Goal: Contribute content: Add original content to the website for others to see

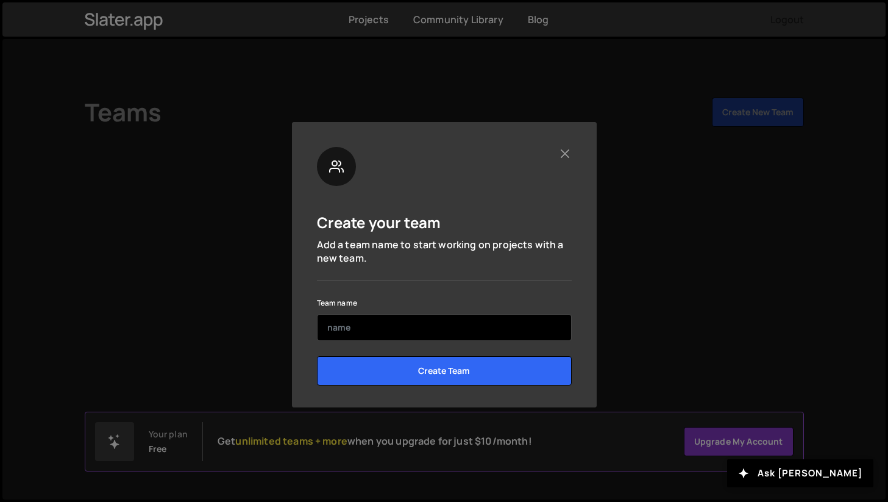
click at [376, 327] on input "text" at bounding box center [444, 327] width 255 height 27
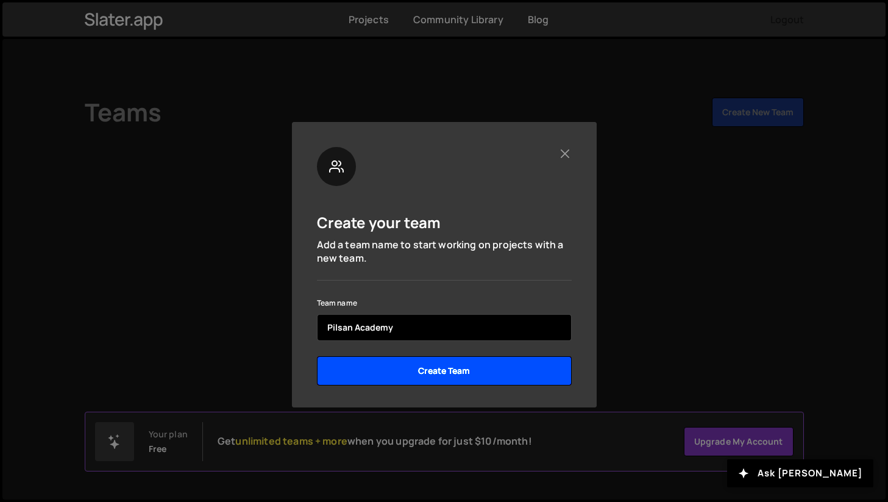
type input "Pilsan Academy"
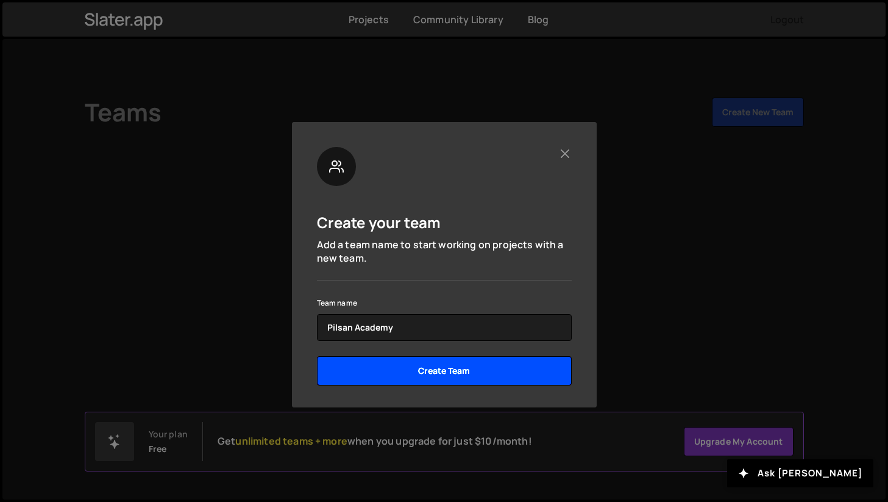
click at [418, 378] on input "Create Team" at bounding box center [444, 370] width 255 height 29
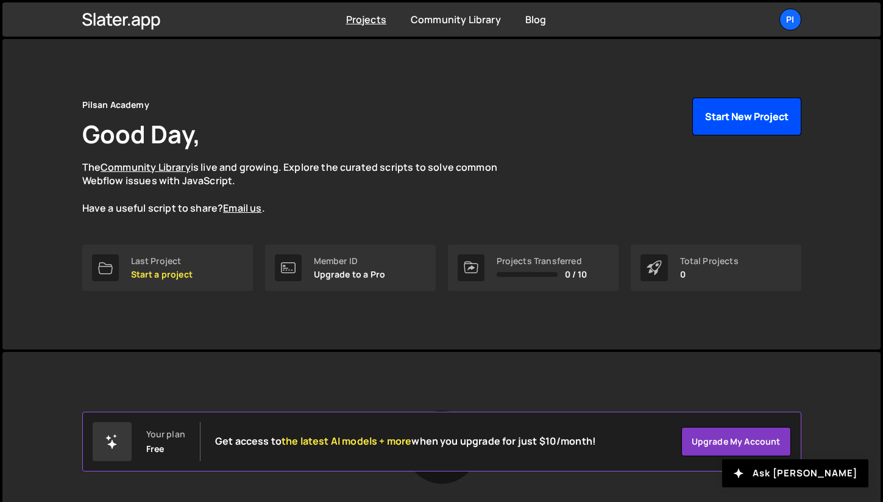
click at [754, 110] on button "Start New Project" at bounding box center [747, 117] width 109 height 38
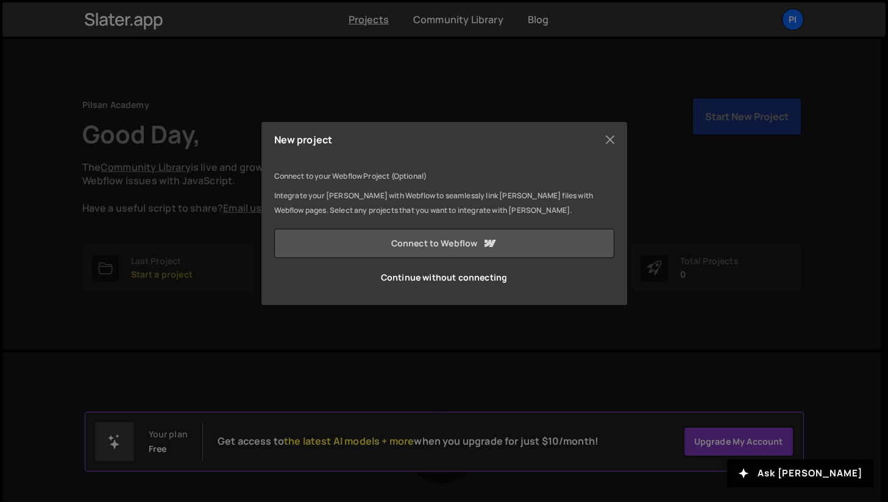
click at [425, 245] on link "Connect to Webflow" at bounding box center [444, 243] width 340 height 29
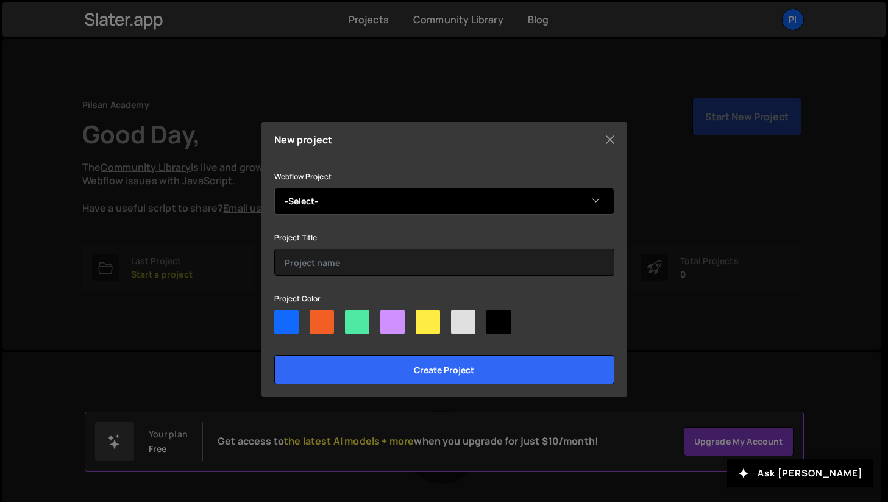
click at [344, 202] on select "-Select- Aaron Pilsan Aaron's Stunning Site" at bounding box center [444, 201] width 340 height 27
select select "63d91c032faeabf7eba77269"
click at [274, 188] on select "-Select- Aaron Pilsan Aaron's Stunning Site" at bounding box center [444, 201] width 340 height 27
click at [311, 204] on select "-Select- Aaron Pilsan Aaron's Stunning Site" at bounding box center [444, 201] width 340 height 27
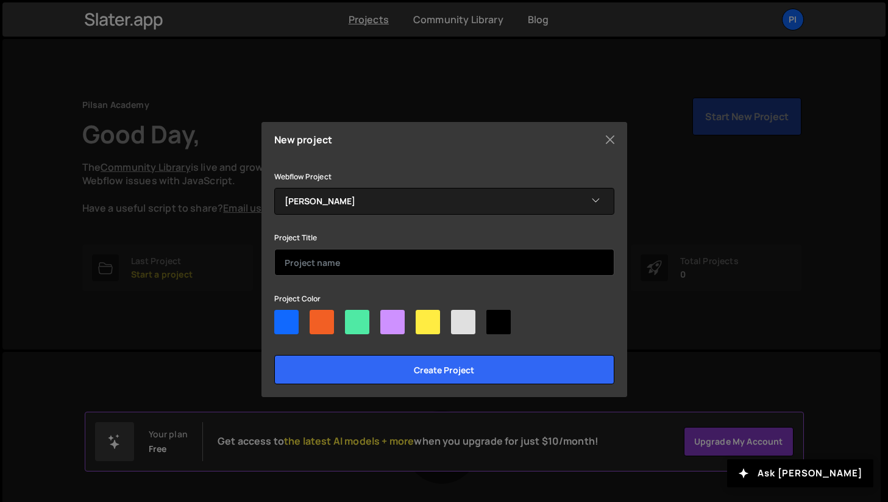
click at [348, 272] on input "text" at bounding box center [444, 262] width 340 height 27
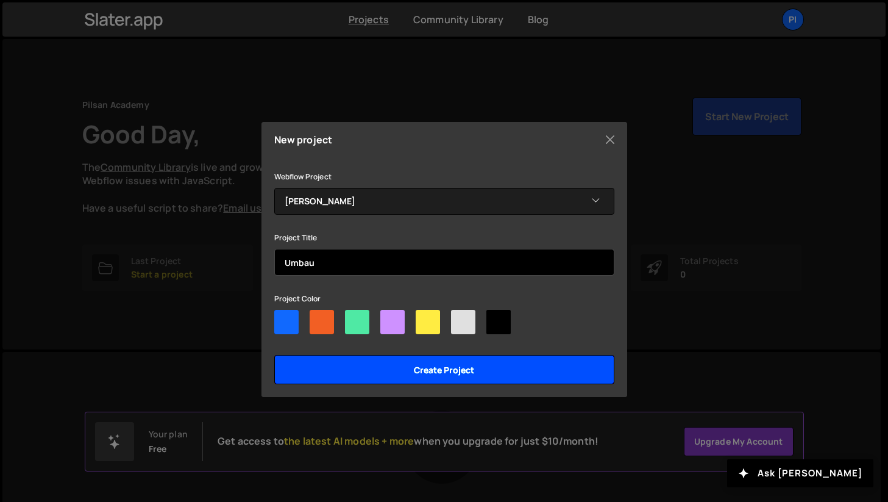
type input "Umbau"
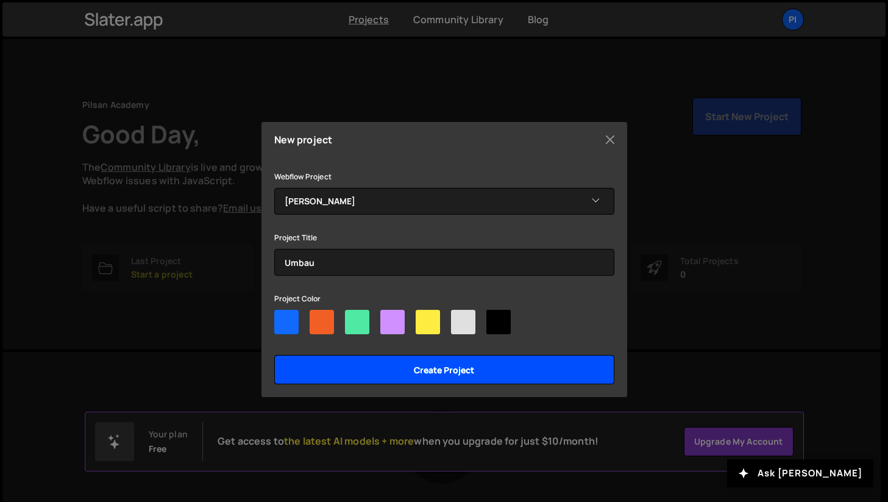
click at [378, 374] on input "Create project" at bounding box center [444, 369] width 340 height 29
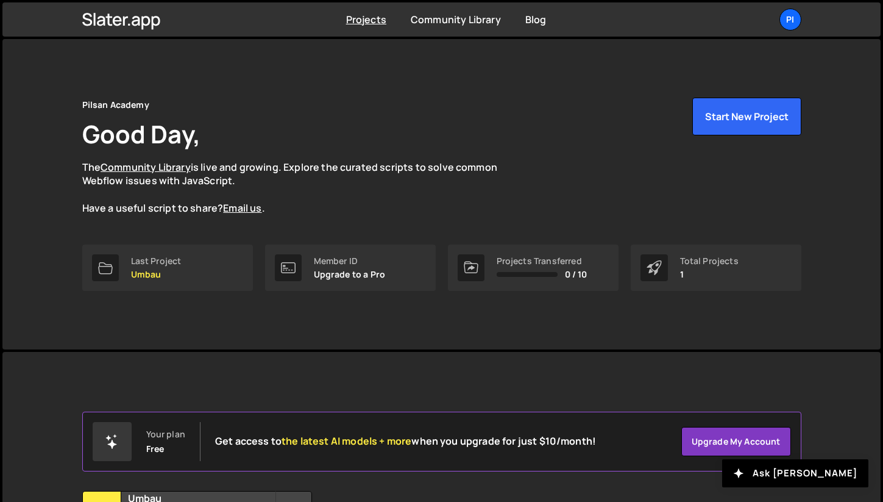
scroll to position [126, 0]
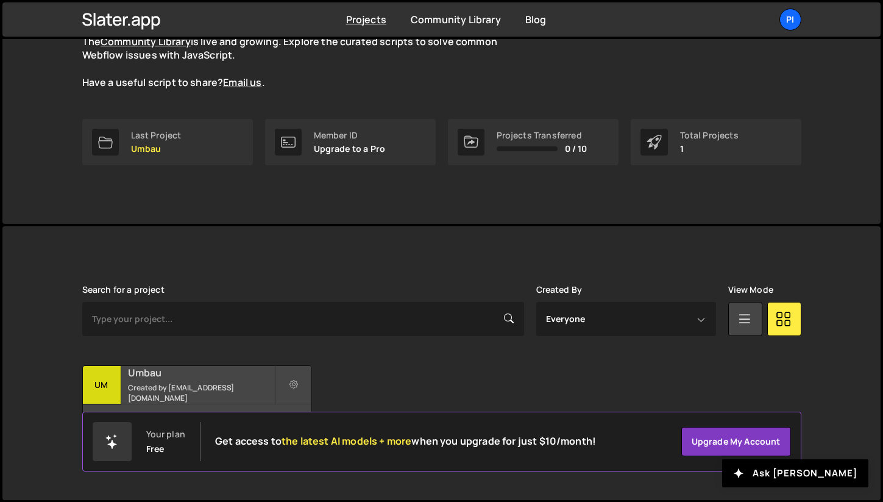
click at [228, 390] on small "Created by [EMAIL_ADDRESS][DOMAIN_NAME]" at bounding box center [201, 392] width 147 height 21
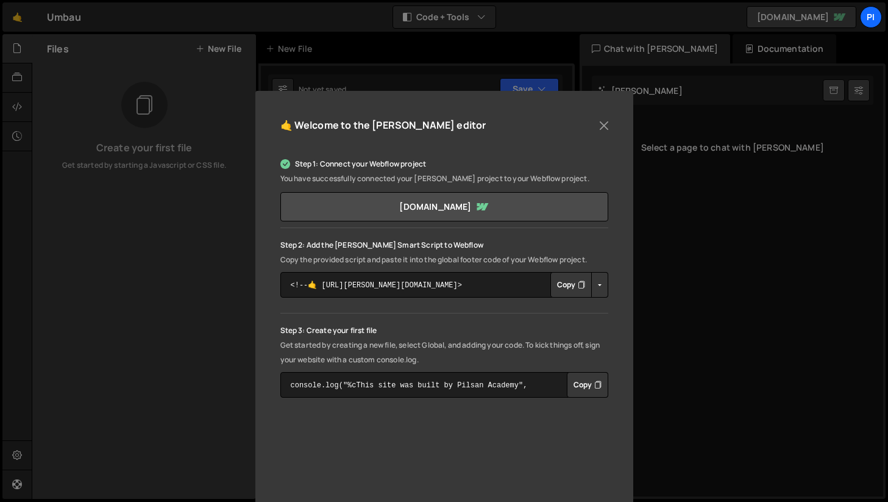
scroll to position [49, 0]
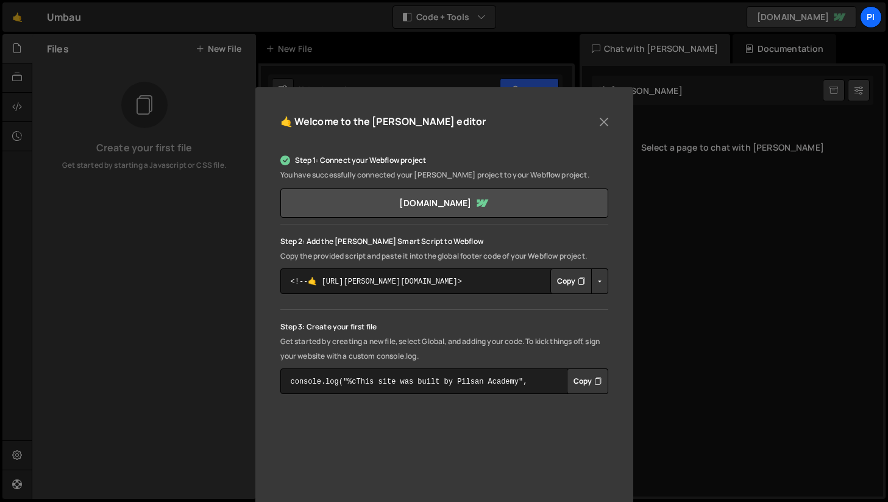
click at [561, 285] on button "Copy" at bounding box center [570, 281] width 41 height 26
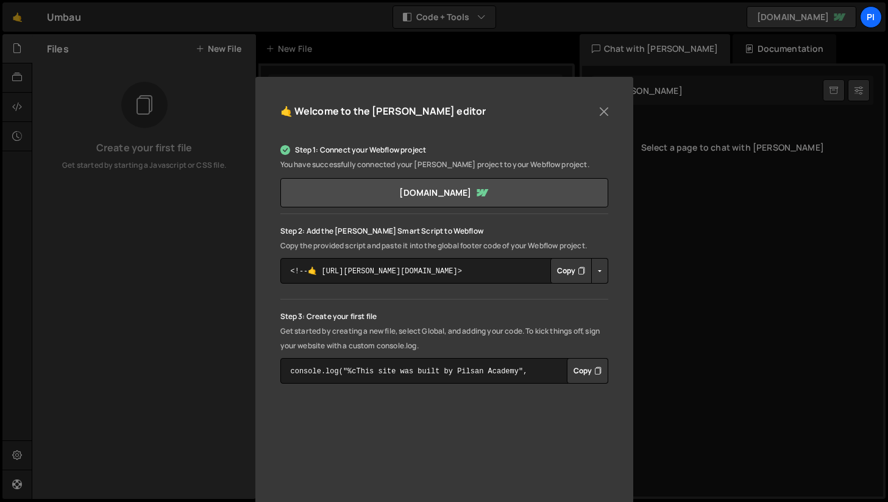
scroll to position [63, 0]
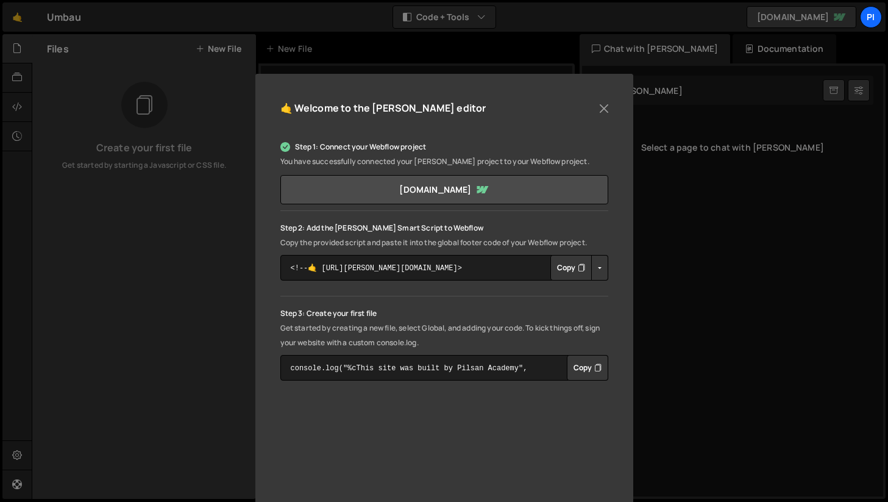
click at [571, 265] on button "Copy" at bounding box center [570, 268] width 41 height 26
click at [595, 266] on button "Button group with nested dropdown" at bounding box center [599, 268] width 17 height 26
click at [497, 294] on div "Step 1: Connect your Webflow project You have successfully connected your Slate…" at bounding box center [444, 260] width 328 height 241
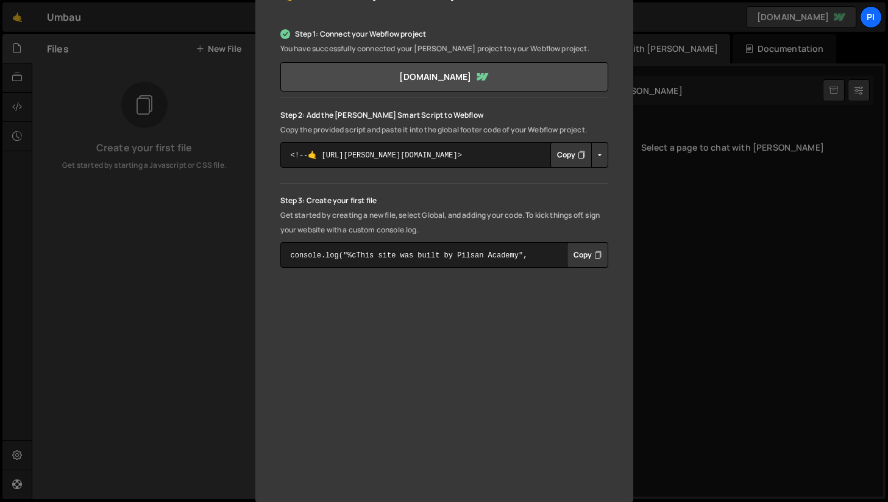
scroll to position [185, 0]
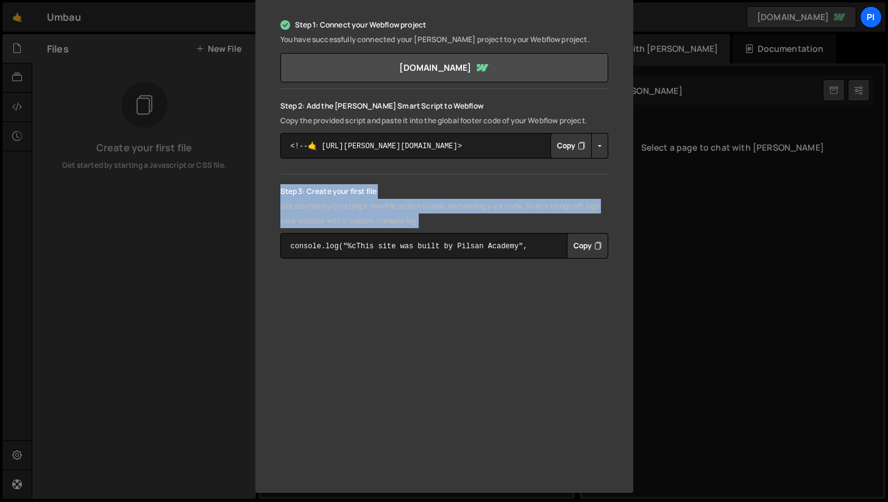
drag, startPoint x: 444, startPoint y: 221, endPoint x: 274, endPoint y: 191, distance: 172.8
click at [274, 191] on div "🤙 Welcome to the Slater editor Step 1: Connect your Webflow project You have su…" at bounding box center [444, 222] width 378 height 541
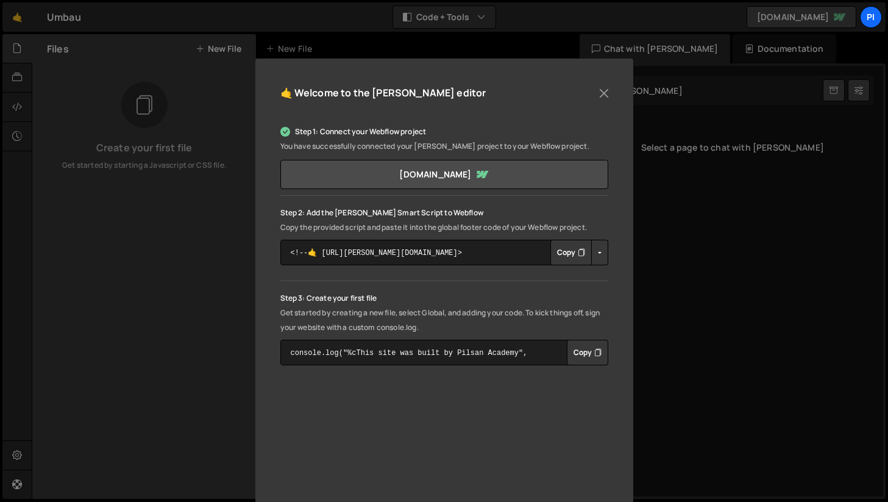
scroll to position [0, 0]
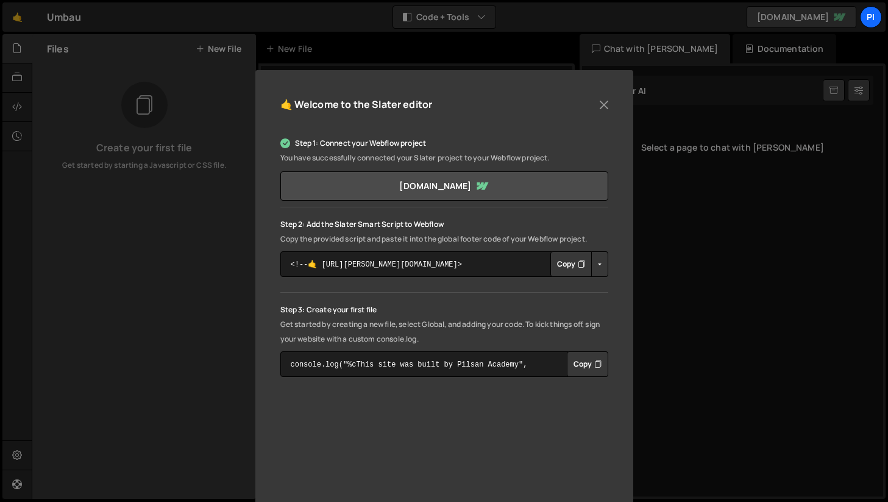
scroll to position [92, 0]
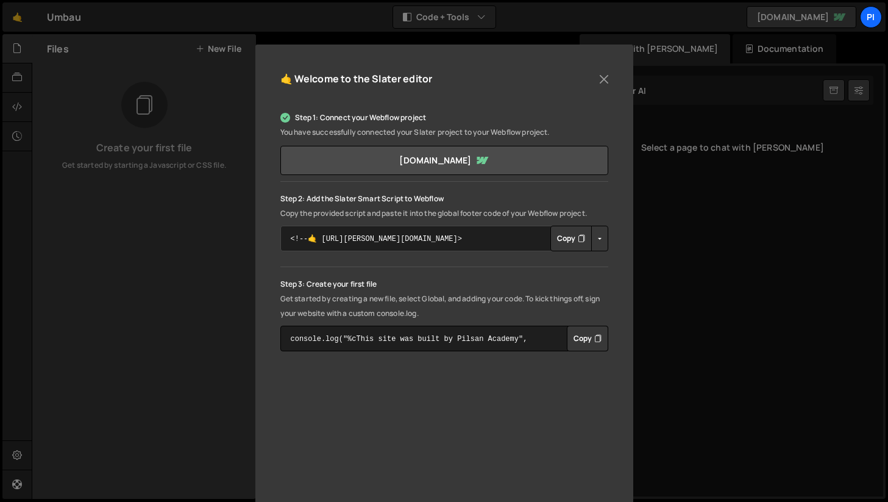
click at [455, 238] on textarea "<!--🤙 [URL][PERSON_NAME][DOMAIN_NAME]> <script>document.addEventListener("DOMCo…" at bounding box center [444, 239] width 328 height 26
drag, startPoint x: 492, startPoint y: 241, endPoint x: 543, endPoint y: 242, distance: 51.2
click at [492, 241] on textarea "<!--🤙 [URL][PERSON_NAME][DOMAIN_NAME]> <script>document.addEventListener("DOMCo…" at bounding box center [444, 239] width 328 height 26
click at [580, 243] on icon "Button group with nested dropdown" at bounding box center [581, 238] width 7 height 12
click at [538, 262] on div "Step 1: Connect your Webflow project You have successfully connected your Slate…" at bounding box center [444, 230] width 328 height 241
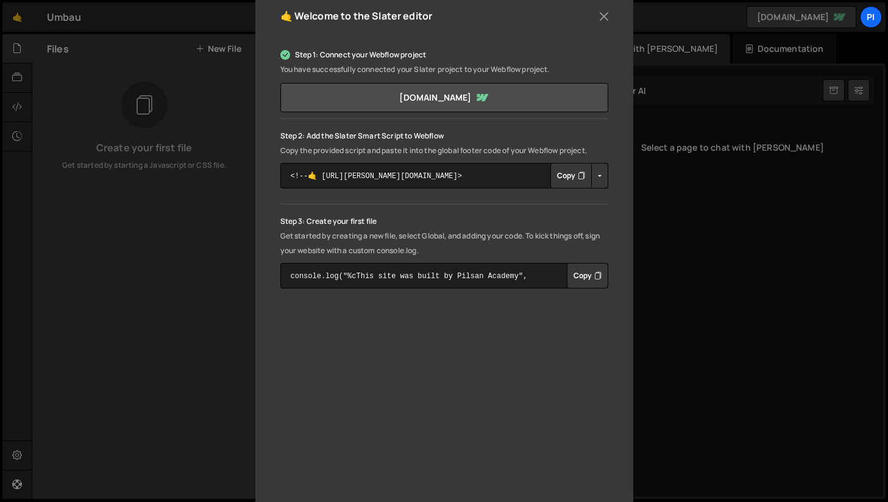
scroll to position [182, 0]
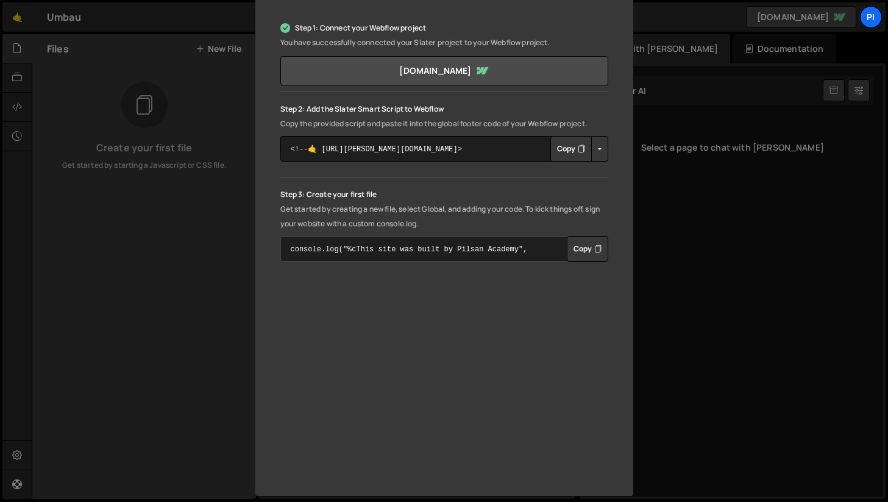
click at [329, 252] on textarea "console.log("%cThis site was built by Pilsan Academy", "background:blue;color:#…" at bounding box center [444, 249] width 328 height 26
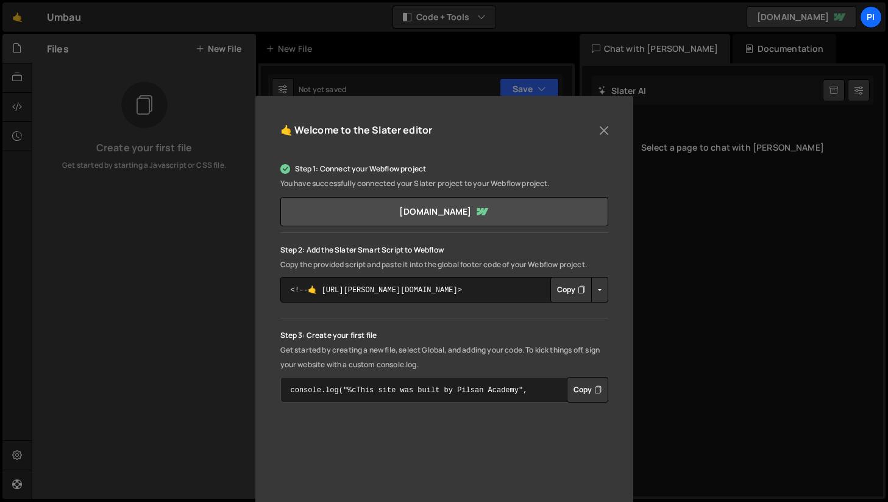
scroll to position [0, 0]
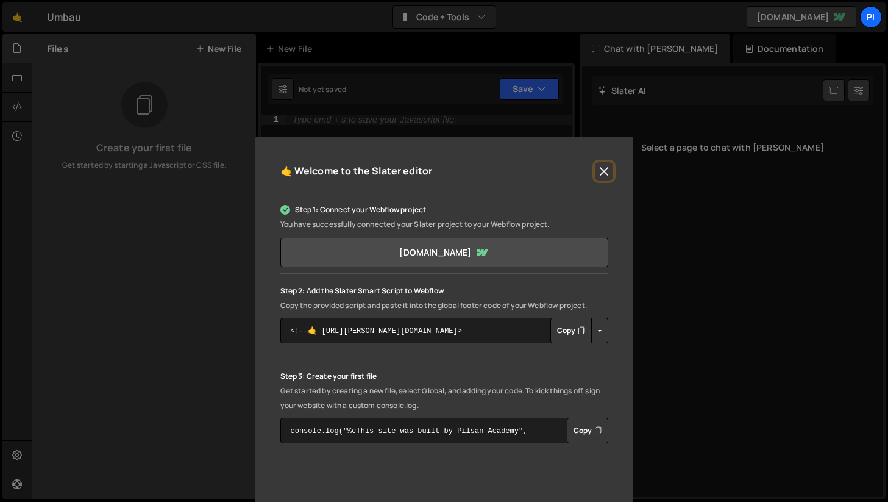
click at [599, 176] on button "Close" at bounding box center [604, 171] width 18 height 18
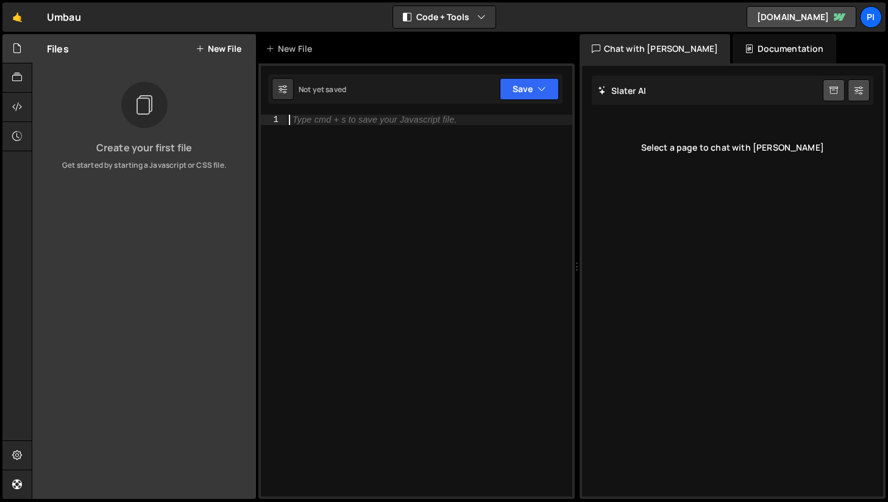
click at [390, 194] on div "Type cmd + s to save your Javascript file." at bounding box center [430, 316] width 286 height 402
click at [153, 131] on div "Create your first file Get started by starting a Javascript or CSS file." at bounding box center [144, 126] width 224 height 89
click at [21, 79] on icon at bounding box center [17, 77] width 10 height 13
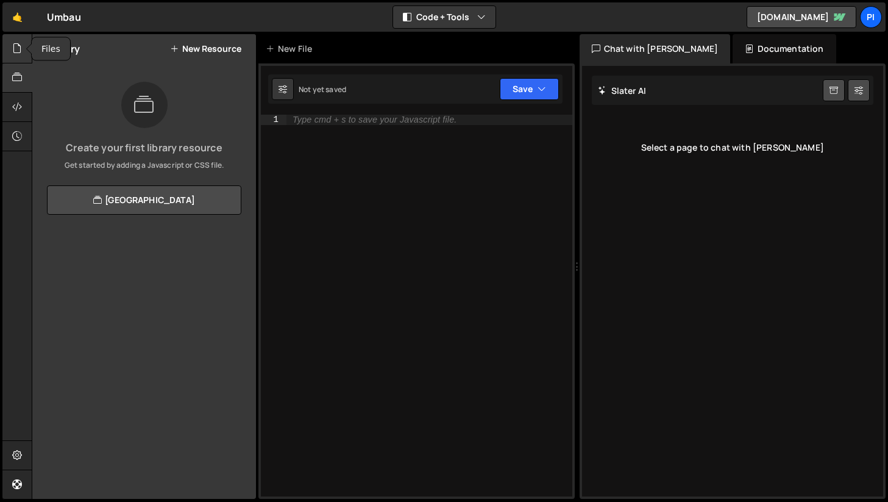
click at [20, 46] on icon at bounding box center [17, 47] width 10 height 13
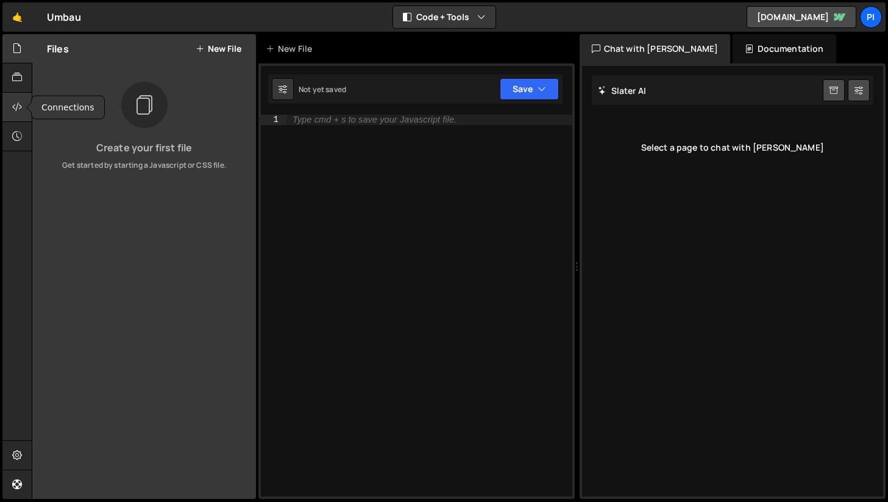
click at [16, 111] on icon at bounding box center [17, 106] width 10 height 13
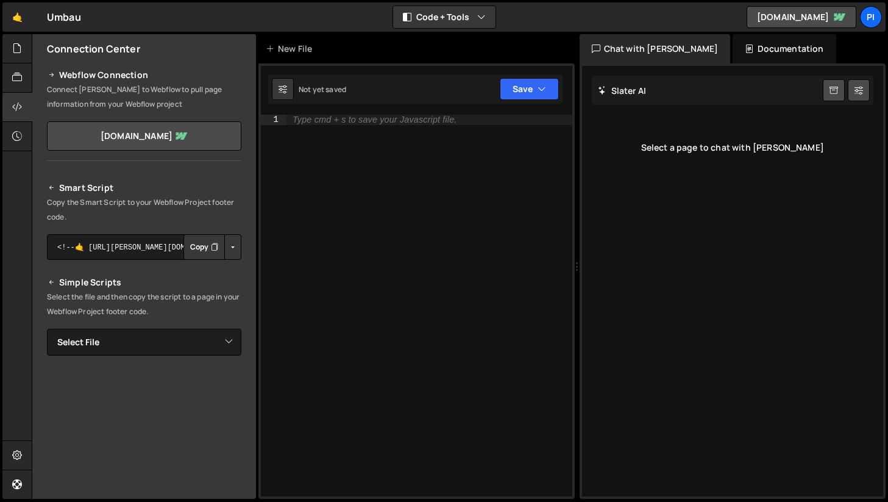
scroll to position [56, 0]
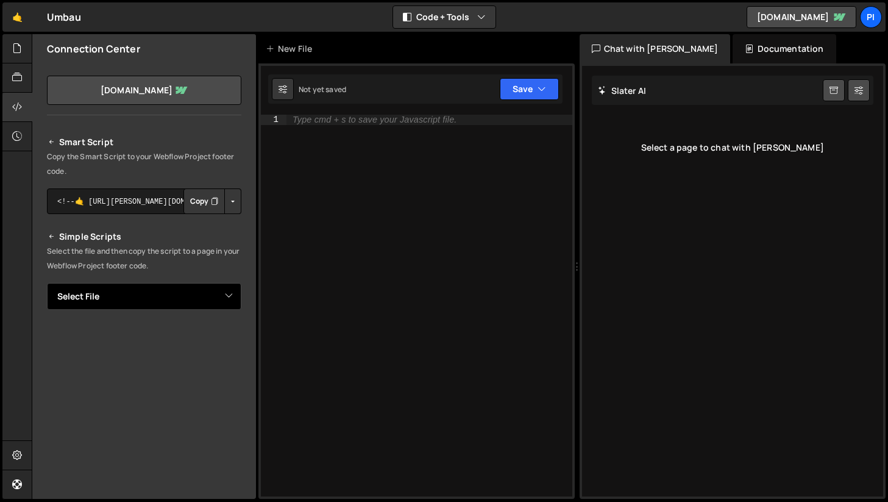
click at [115, 307] on select "Select File" at bounding box center [144, 296] width 194 height 27
click at [47, 283] on select "Select File" at bounding box center [144, 296] width 194 height 27
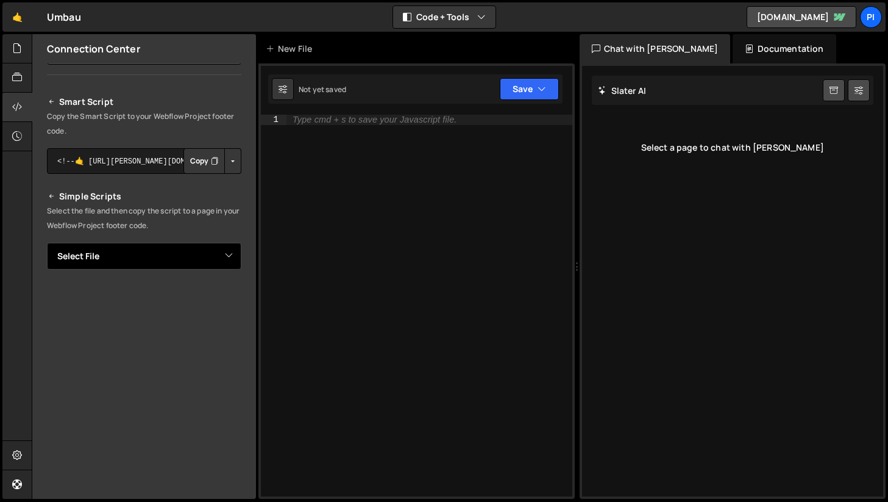
scroll to position [145, 0]
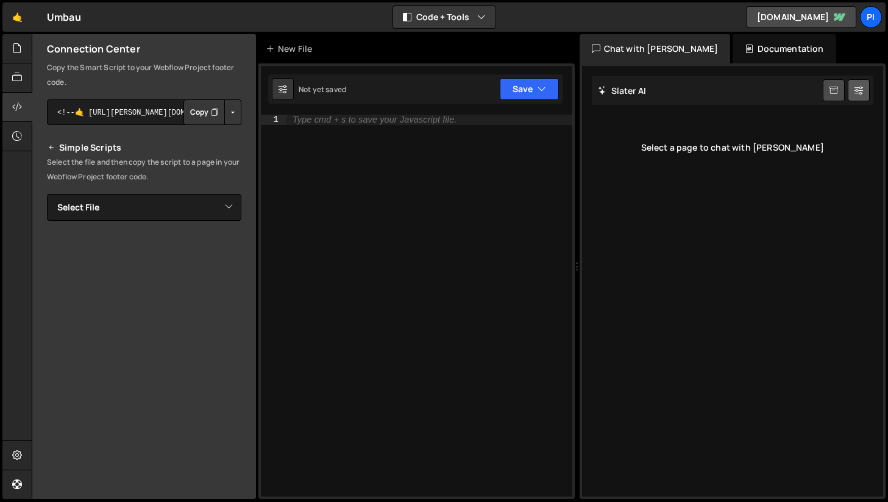
click at [848, 87] on button at bounding box center [859, 90] width 22 height 22
select select "chat"
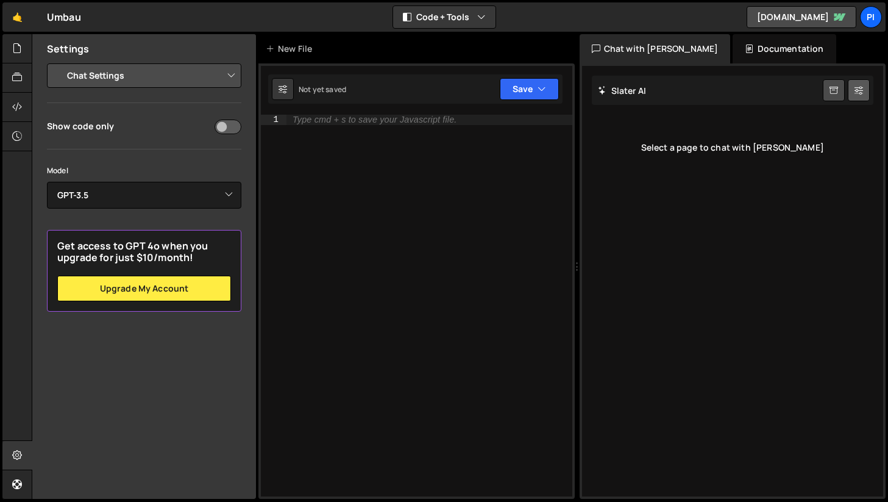
click at [853, 90] on button at bounding box center [859, 90] width 22 height 22
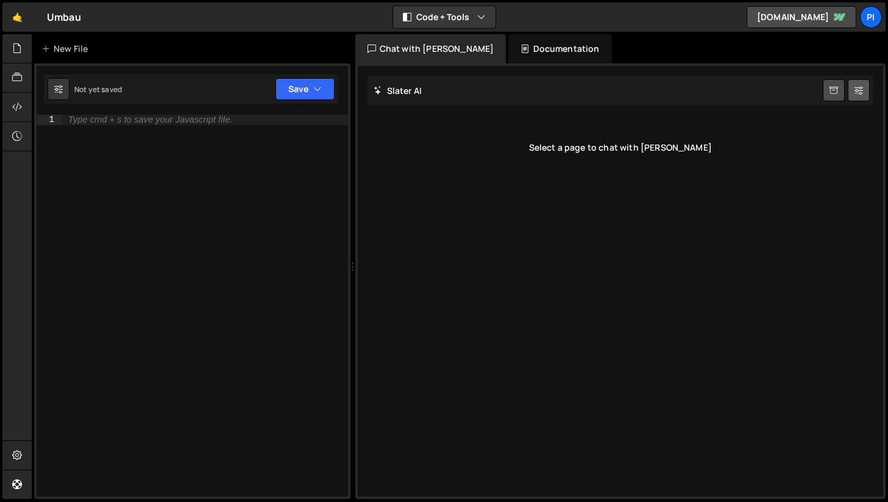
click at [857, 91] on icon at bounding box center [859, 90] width 9 height 12
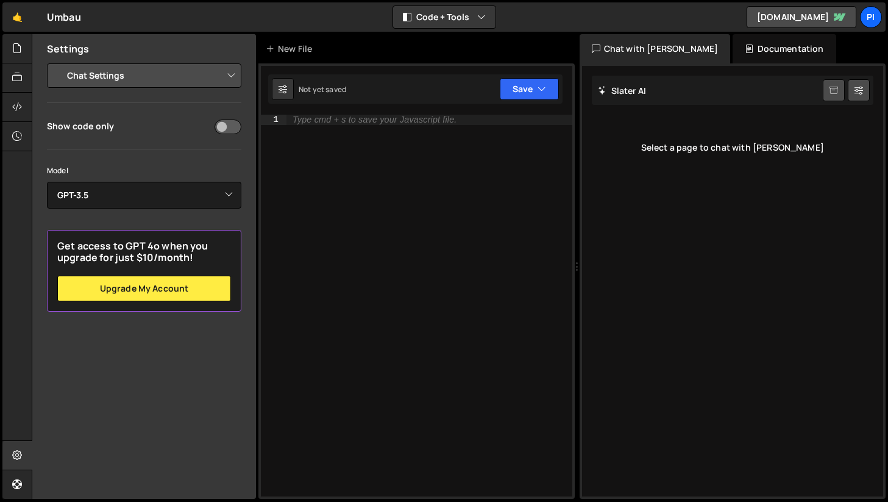
click at [839, 90] on link at bounding box center [834, 90] width 22 height 22
click at [291, 238] on div "Type cmd + s to save your Javascript file." at bounding box center [430, 316] width 286 height 402
click at [162, 210] on div "Model Select Model GPT-3.5 GPT-4o mini GPT-4o (Pro) GPT-4.1 (Pro)" at bounding box center [144, 194] width 194 height 60
click at [161, 203] on select "Select Model GPT-3.5 GPT-4o mini GPT-4o (Pro) GPT-4.1 (Pro)" at bounding box center [144, 195] width 194 height 27
select select "gpt-4o-mini"
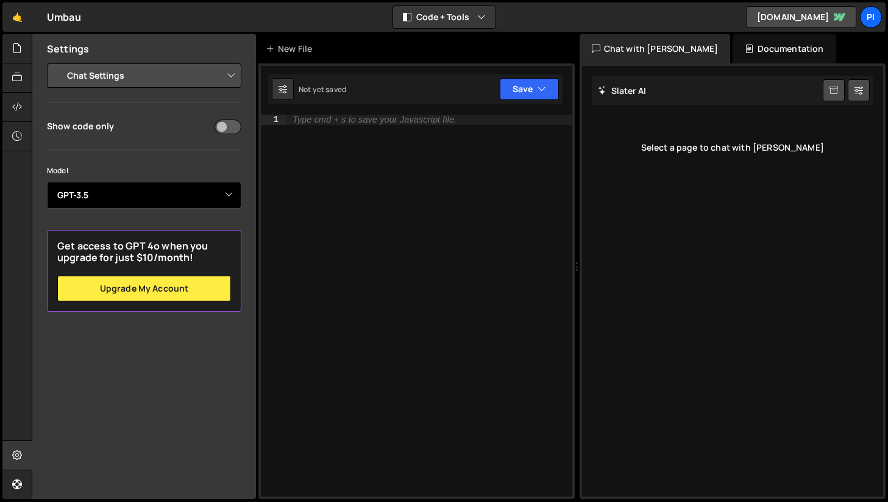
click at [47, 182] on select "Select Model GPT-3.5 GPT-4o mini GPT-4o (Pro) GPT-4.1 (Pro)" at bounding box center [144, 195] width 194 height 27
click at [315, 139] on div "Type cmd + s to save your Javascript file." at bounding box center [430, 316] width 286 height 402
click at [19, 21] on link "🤙" at bounding box center [17, 16] width 30 height 29
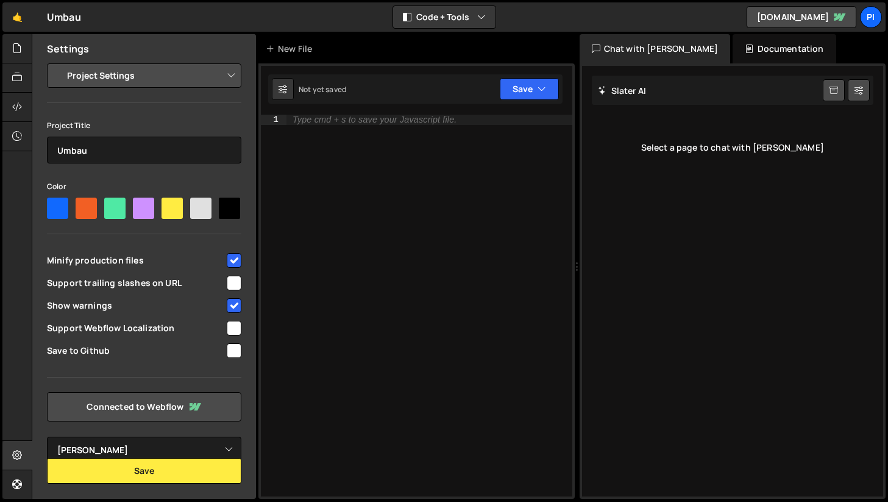
select select "63d91c032faeabf7eba77269"
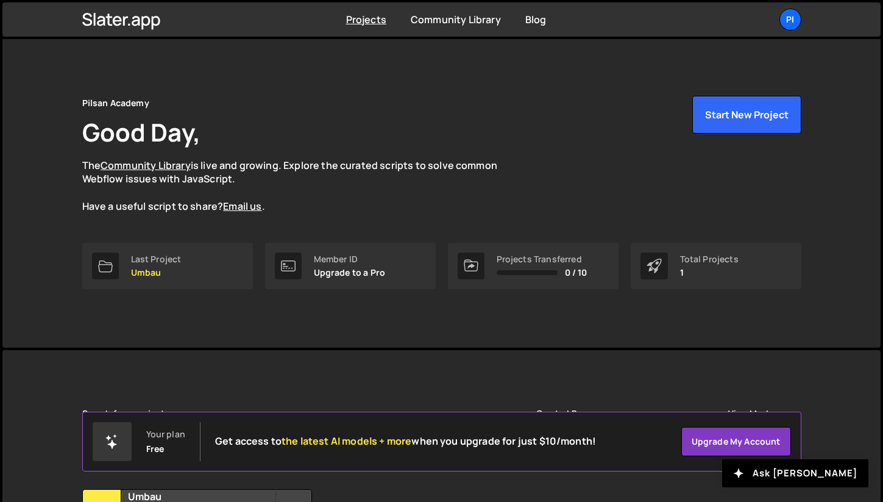
scroll to position [13, 0]
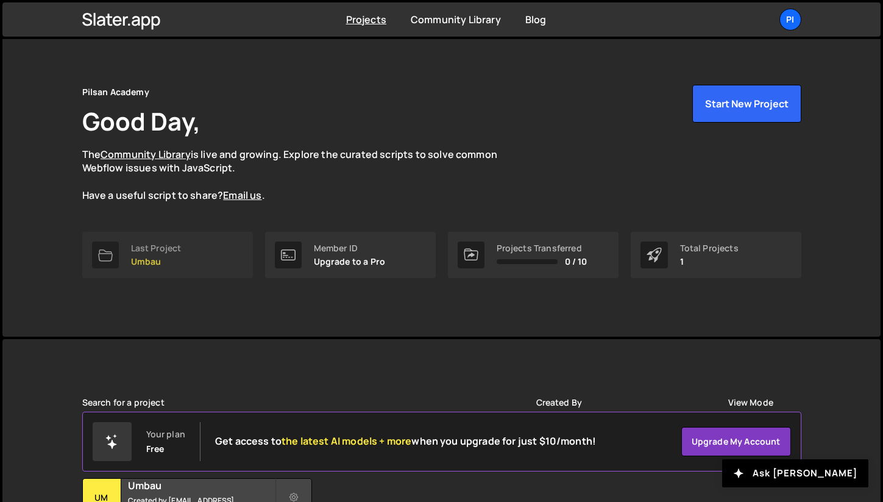
click at [180, 254] on div "Last Project Umbau" at bounding box center [156, 254] width 51 height 23
click at [168, 248] on div "Last Project" at bounding box center [156, 248] width 51 height 10
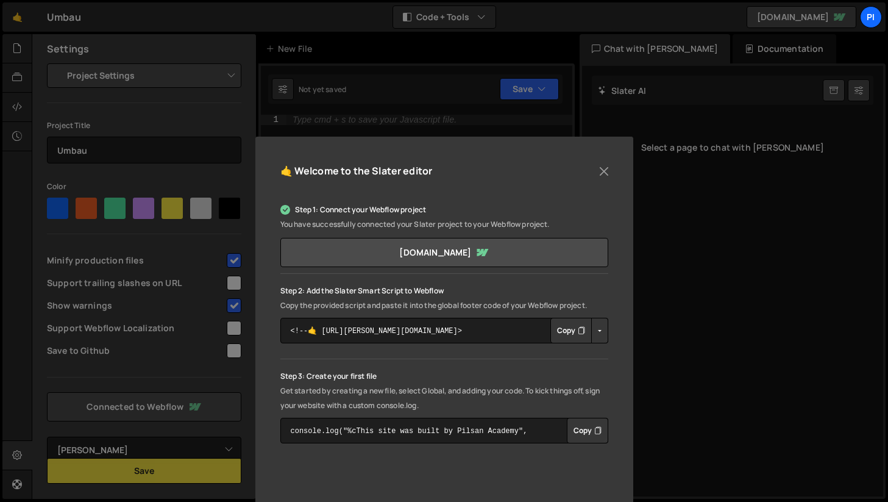
select select "63d91c032faeabf7eba77269"
click at [602, 165] on button "Close" at bounding box center [604, 171] width 18 height 18
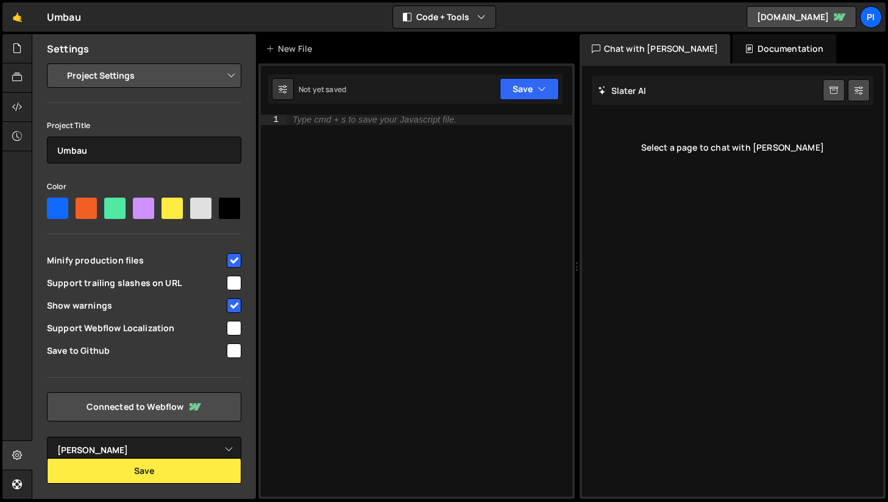
click at [745, 49] on icon at bounding box center [749, 49] width 9 height 12
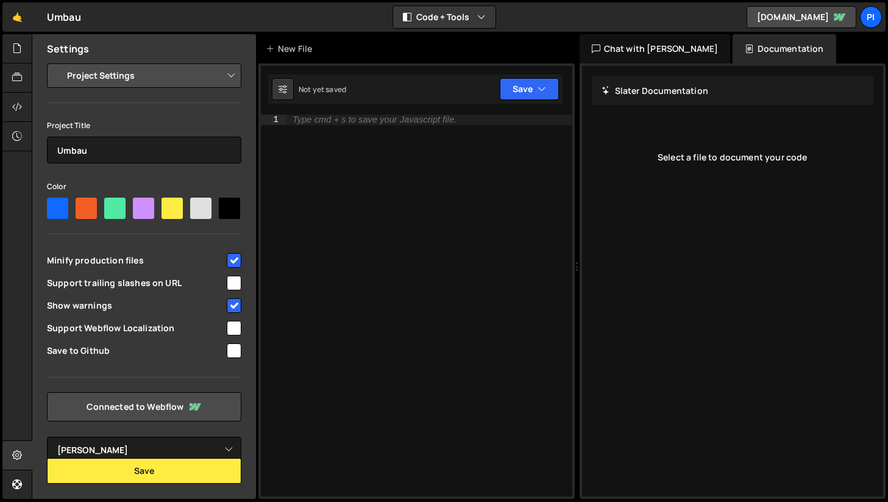
click at [662, 45] on div "Chat with [PERSON_NAME]" at bounding box center [655, 48] width 151 height 29
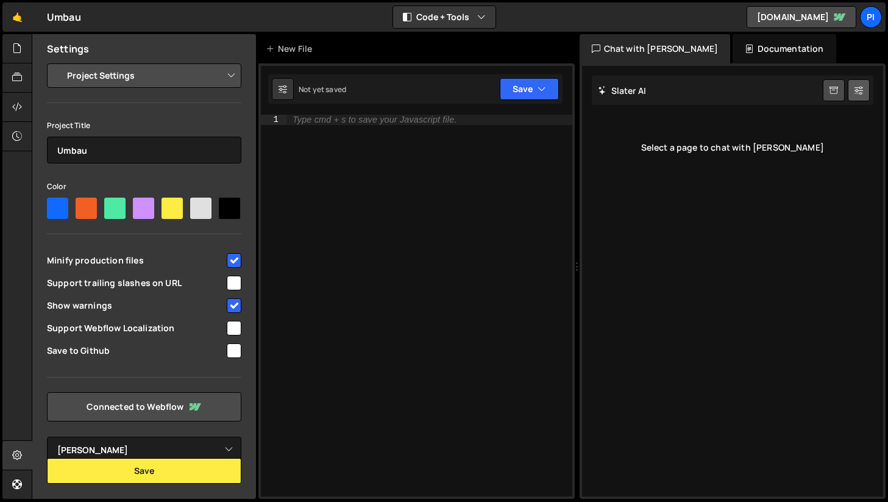
click at [853, 94] on button at bounding box center [859, 90] width 22 height 22
select select "chat"
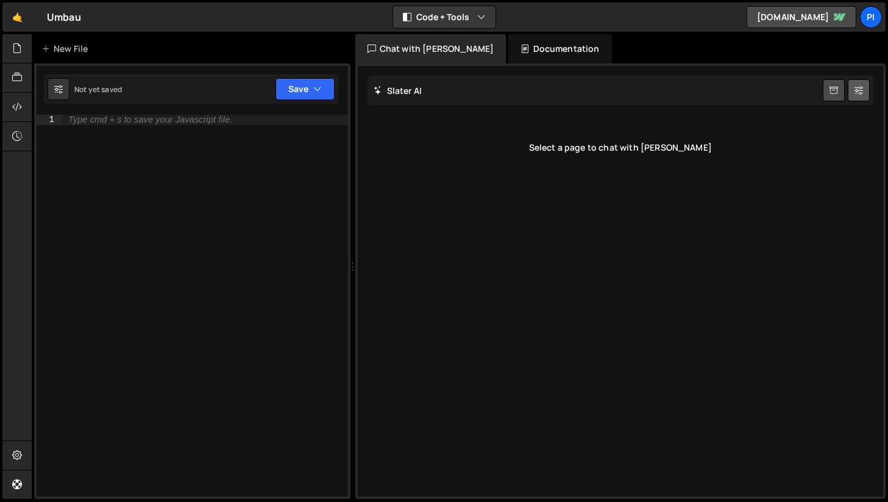
click at [853, 94] on button at bounding box center [859, 90] width 22 height 22
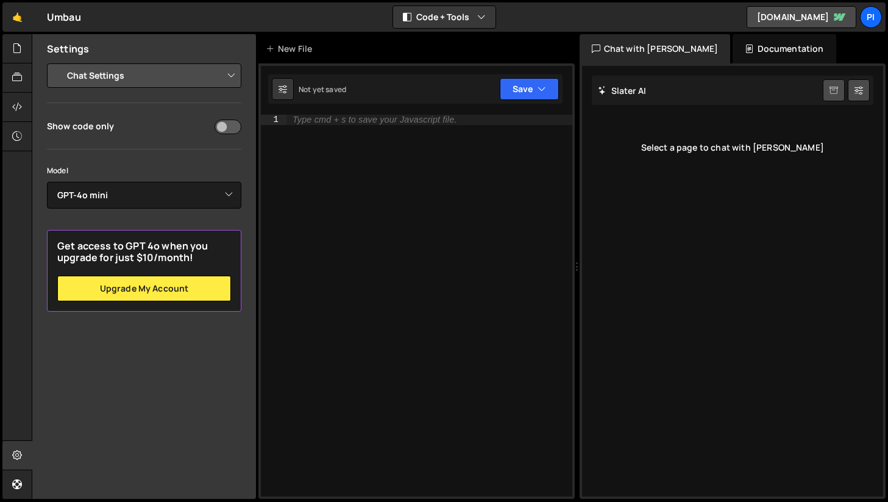
click at [832, 94] on icon at bounding box center [834, 91] width 9 height 12
click at [832, 91] on icon at bounding box center [834, 91] width 9 height 12
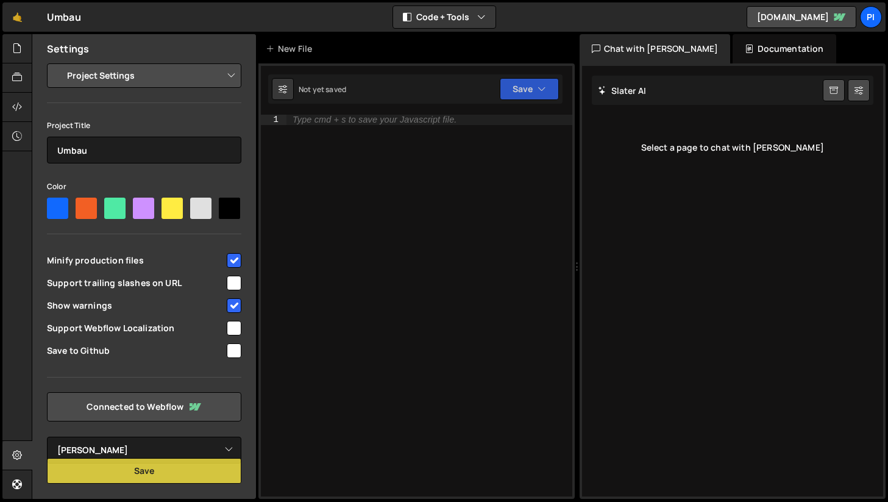
select select "63d91c032faeabf7eba77269"
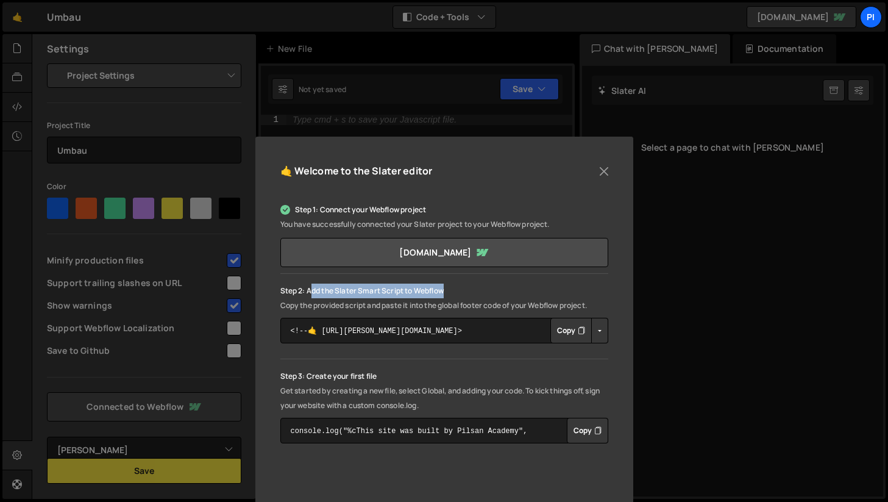
drag, startPoint x: 307, startPoint y: 292, endPoint x: 446, endPoint y: 288, distance: 139.0
click at [446, 288] on p "Step 2: Add the Slater Smart Script to Webflow" at bounding box center [444, 290] width 328 height 15
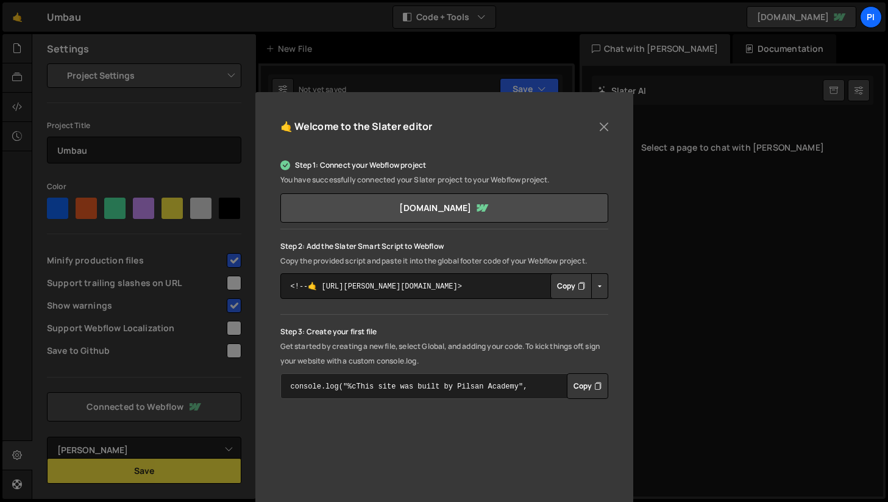
scroll to position [77, 0]
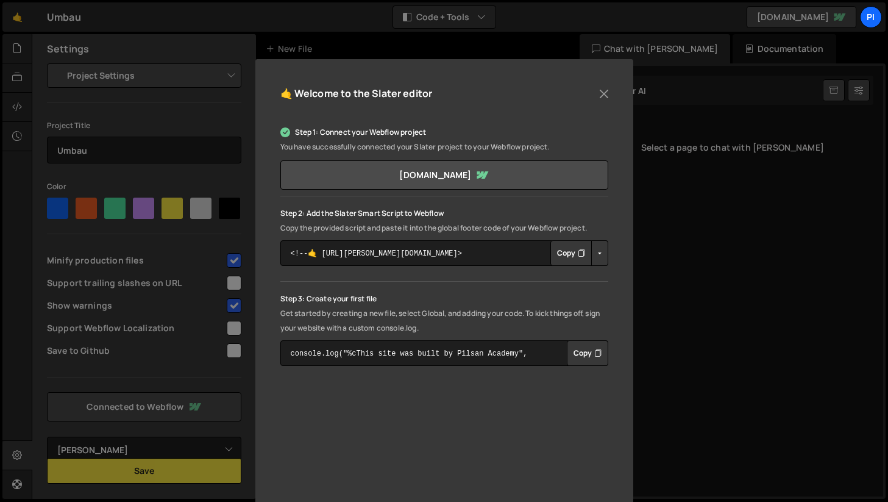
click at [560, 252] on button "Copy" at bounding box center [570, 253] width 41 height 26
click at [591, 254] on button "Button group with nested dropdown" at bounding box center [599, 253] width 17 height 26
click at [592, 252] on button "Button group with nested dropdown" at bounding box center [599, 253] width 17 height 26
click at [595, 91] on button "Close" at bounding box center [604, 94] width 18 height 18
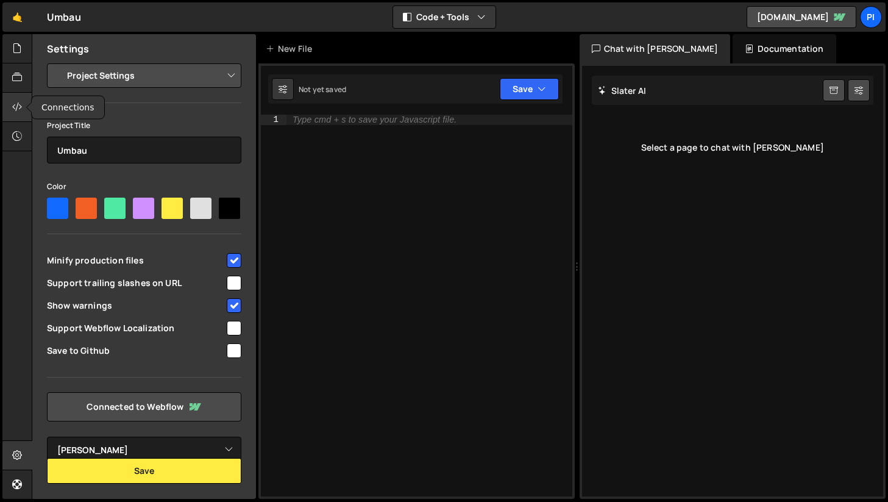
click at [21, 94] on div at bounding box center [17, 107] width 30 height 29
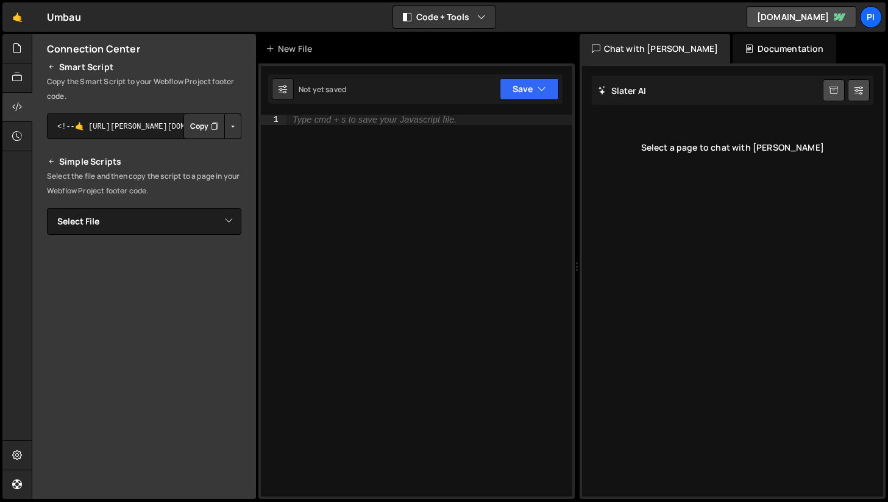
scroll to position [0, 0]
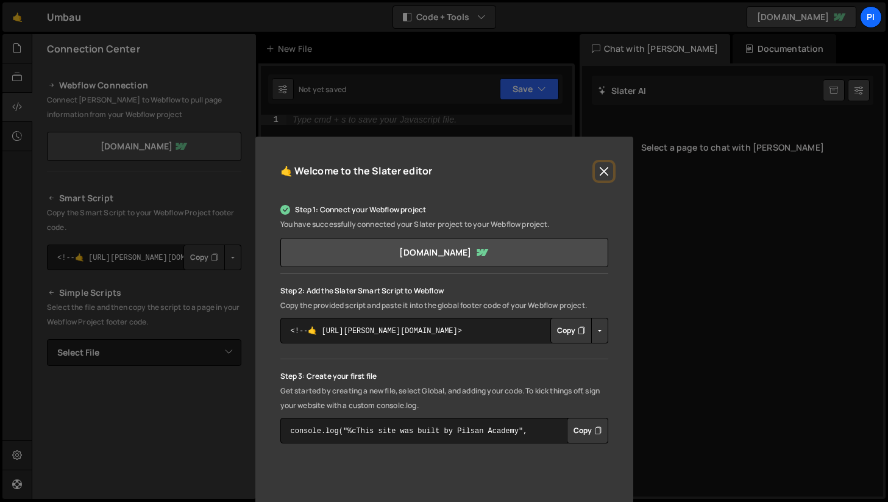
click at [597, 171] on button "Close" at bounding box center [604, 171] width 18 height 18
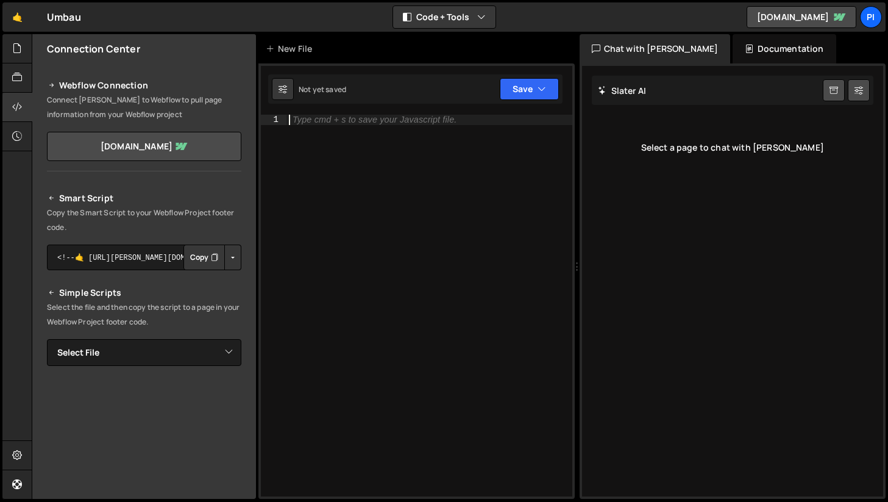
click at [484, 152] on div "Type cmd + s to save your Javascript file." at bounding box center [430, 316] width 286 height 402
type textarea "H"
click at [789, 170] on div "Select a page to chat with [PERSON_NAME]" at bounding box center [733, 147] width 282 height 49
click at [625, 98] on div "[PERSON_NAME] Start new chat" at bounding box center [733, 90] width 282 height 29
click at [601, 92] on icon at bounding box center [602, 91] width 9 height 12
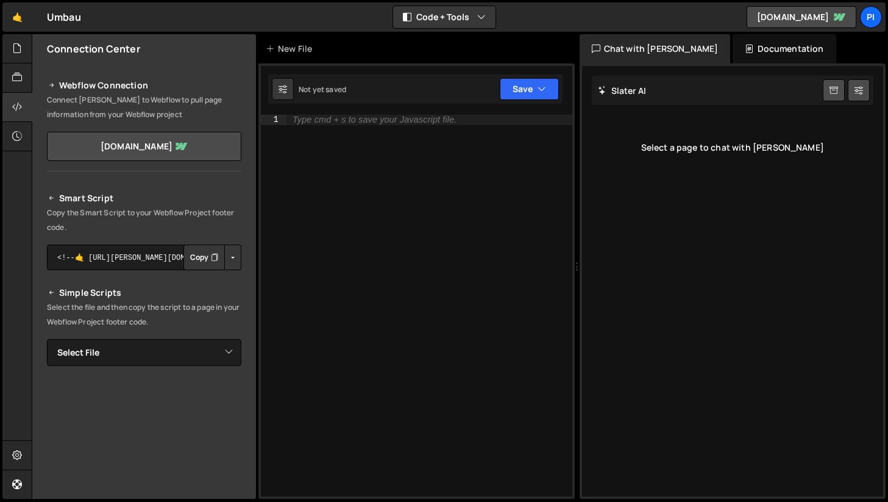
click at [743, 55] on div "Documentation" at bounding box center [784, 48] width 103 height 29
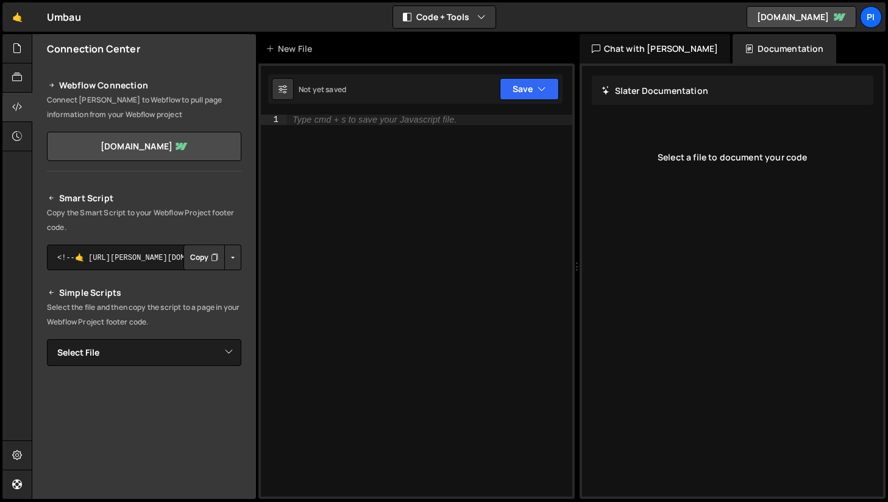
click at [631, 85] on h2 "Slater Documentation" at bounding box center [655, 91] width 107 height 12
click at [623, 51] on div "Chat with [PERSON_NAME]" at bounding box center [655, 48] width 151 height 29
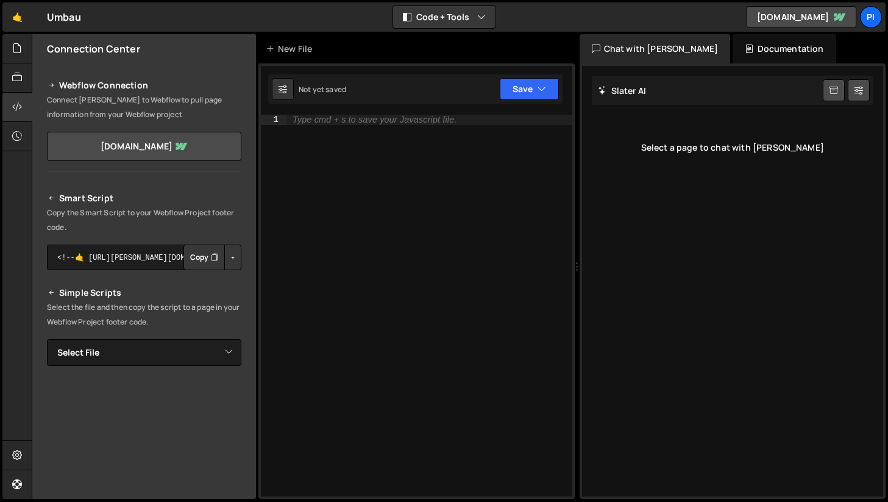
click at [369, 116] on div "Type cmd + s to save your Javascript file." at bounding box center [375, 119] width 164 height 9
click at [285, 90] on icon at bounding box center [283, 89] width 9 height 12
select select "editor"
select select "ace/theme/monokai"
type input "14"
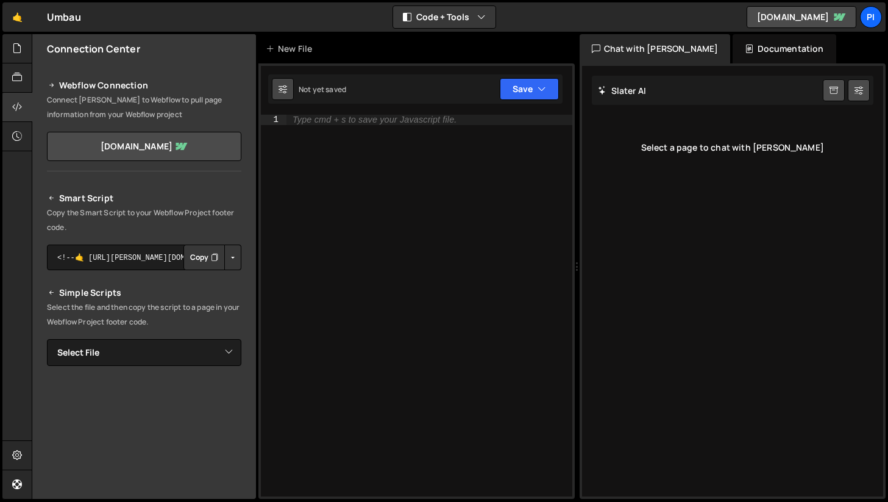
checkbox input "true"
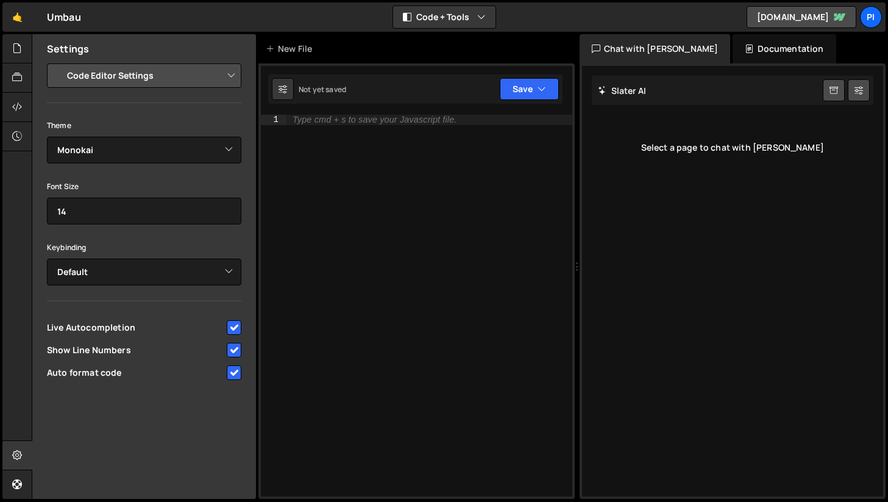
click at [195, 79] on select "Project Settings Code Editor Settings Chat Settings" at bounding box center [146, 75] width 179 height 27
click at [193, 82] on select "Project Settings Code Editor Settings Chat Settings" at bounding box center [146, 75] width 179 height 27
click at [177, 81] on select "Project Settings Code Editor Settings Chat Settings" at bounding box center [146, 75] width 179 height 27
click at [57, 62] on select "Project Settings Code Editor Settings Chat Settings" at bounding box center [146, 75] width 179 height 27
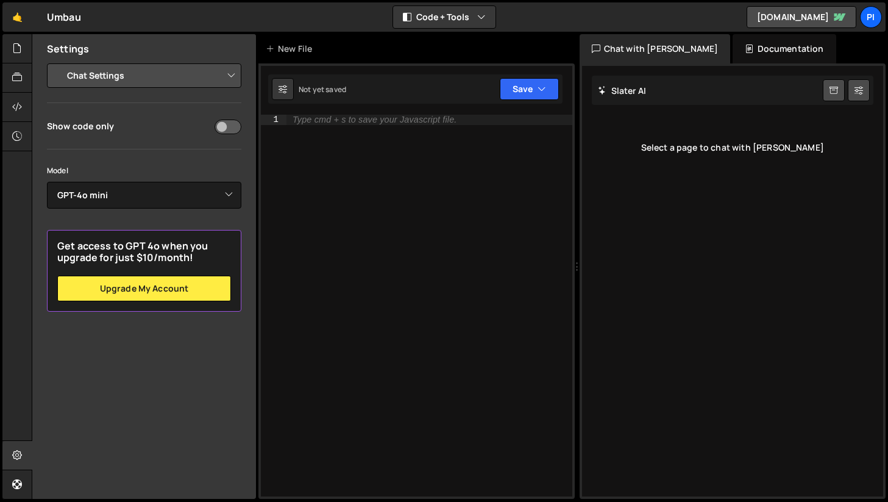
click at [169, 74] on select "Project Settings Code Editor Settings Chat Settings" at bounding box center [146, 75] width 179 height 27
click at [57, 62] on select "Project Settings Code Editor Settings Chat Settings" at bounding box center [146, 75] width 179 height 27
click at [146, 77] on select "Project Settings Code Editor Settings Chat Settings" at bounding box center [146, 75] width 179 height 27
click at [57, 62] on select "Project Settings Code Editor Settings Chat Settings" at bounding box center [146, 75] width 179 height 27
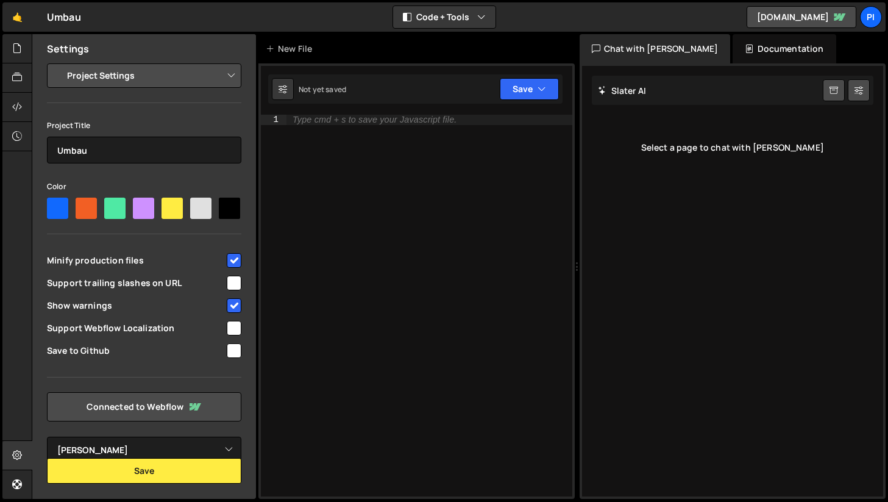
click at [131, 74] on select "Project Settings Code Editor Settings Chat Settings" at bounding box center [146, 75] width 179 height 27
click at [118, 469] on button "Save" at bounding box center [144, 471] width 194 height 26
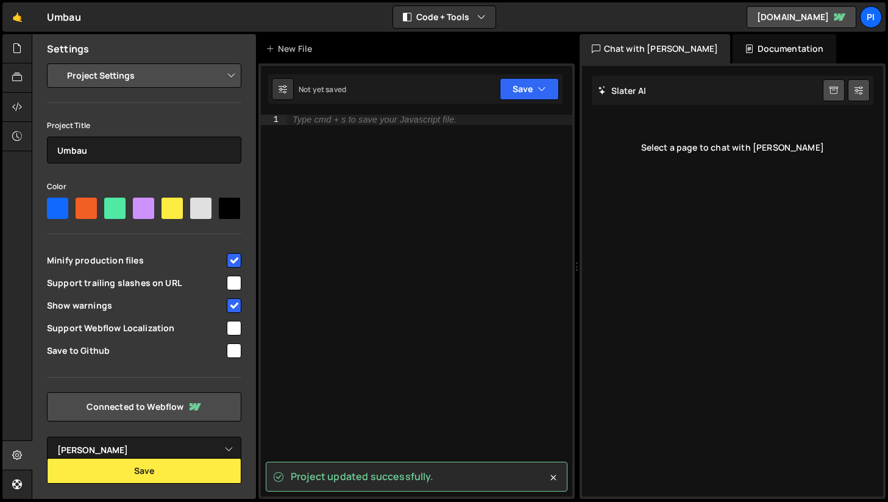
click at [91, 75] on select "Project Settings Code Editor Settings Chat Settings" at bounding box center [146, 75] width 179 height 27
select select "editor"
click at [57, 62] on select "Project Settings Code Editor Settings Chat Settings" at bounding box center [146, 75] width 179 height 27
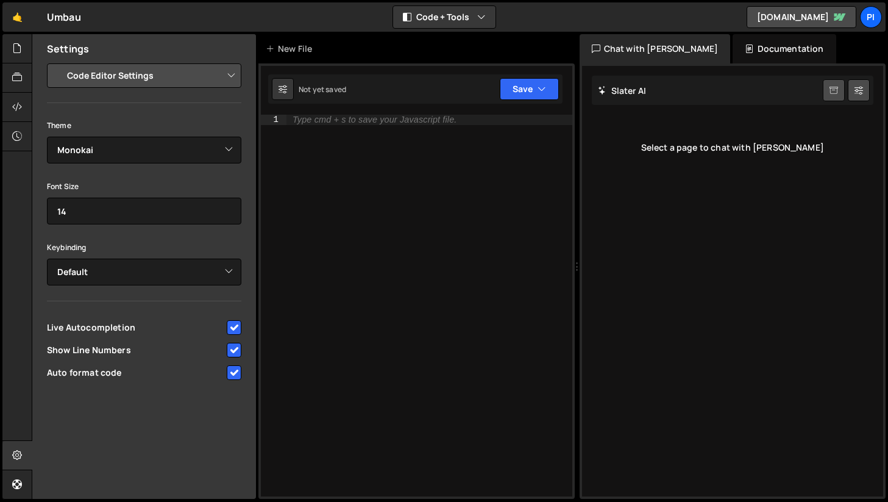
click at [836, 87] on icon at bounding box center [834, 91] width 9 height 12
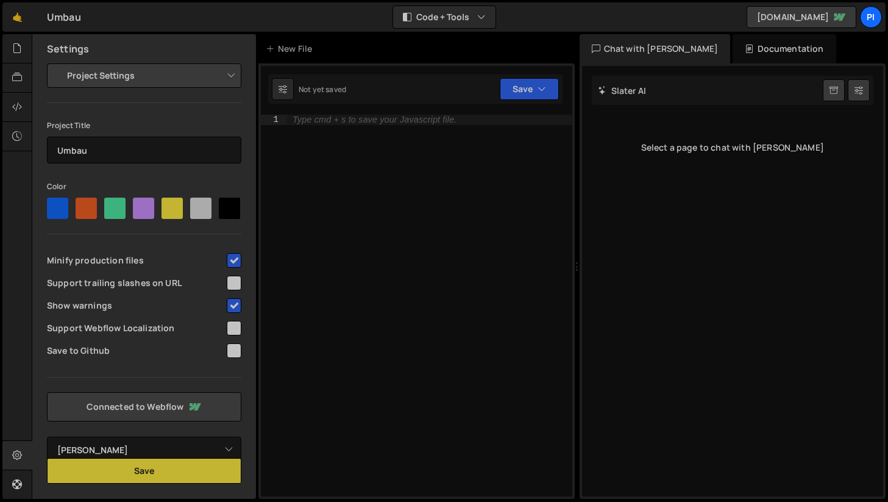
select select "63d91c032faeabf7eba77269"
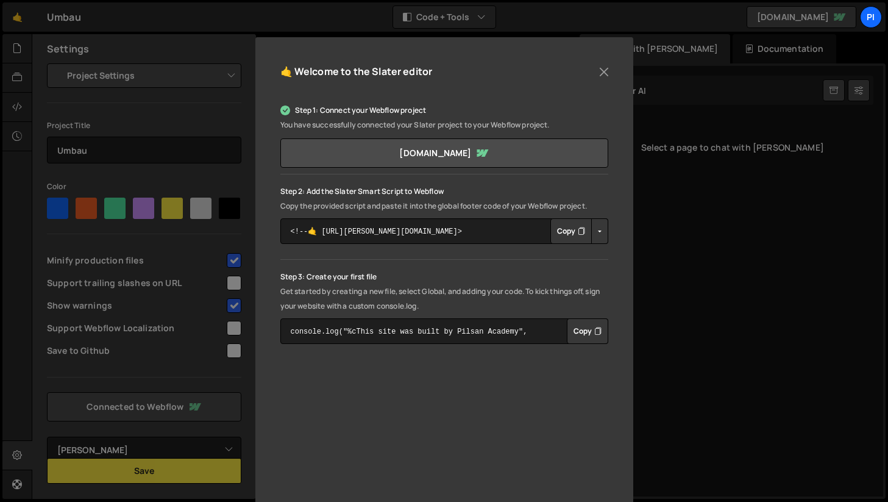
scroll to position [193, 0]
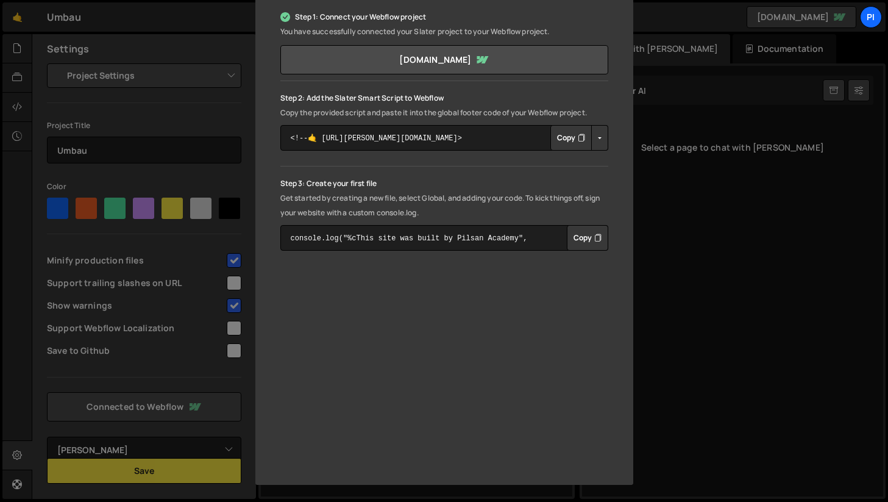
click at [598, 135] on button "Button group with nested dropdown" at bounding box center [599, 138] width 17 height 26
click at [562, 172] on div "Step 1: Connect your Webflow project You have successfully connected your [PERS…" at bounding box center [444, 130] width 328 height 241
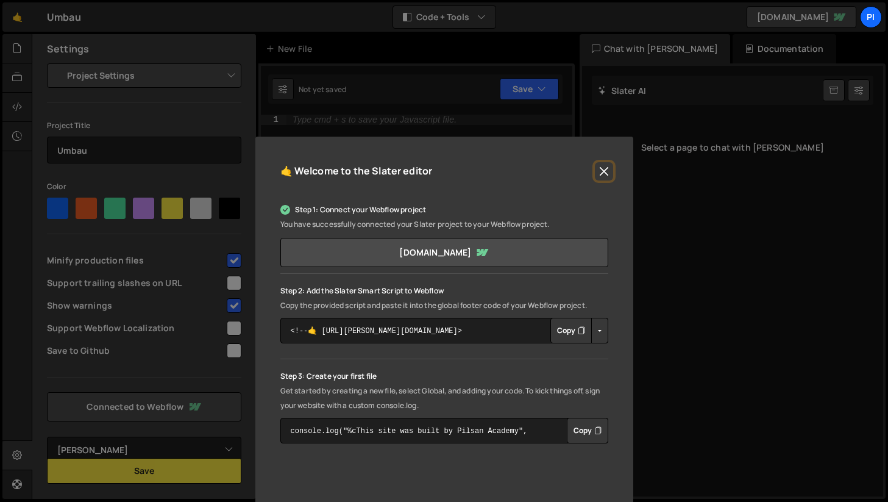
click at [601, 172] on button "Close" at bounding box center [604, 171] width 18 height 18
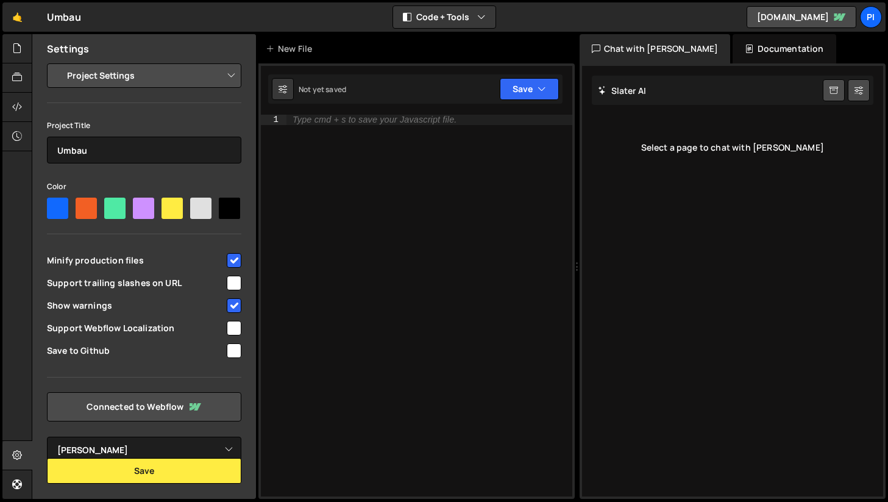
click at [621, 154] on div "Select a page to chat with [PERSON_NAME]" at bounding box center [733, 147] width 282 height 49
click at [457, 144] on div "Type cmd + s to save your Javascript file." at bounding box center [430, 316] width 286 height 402
type textarea "H"
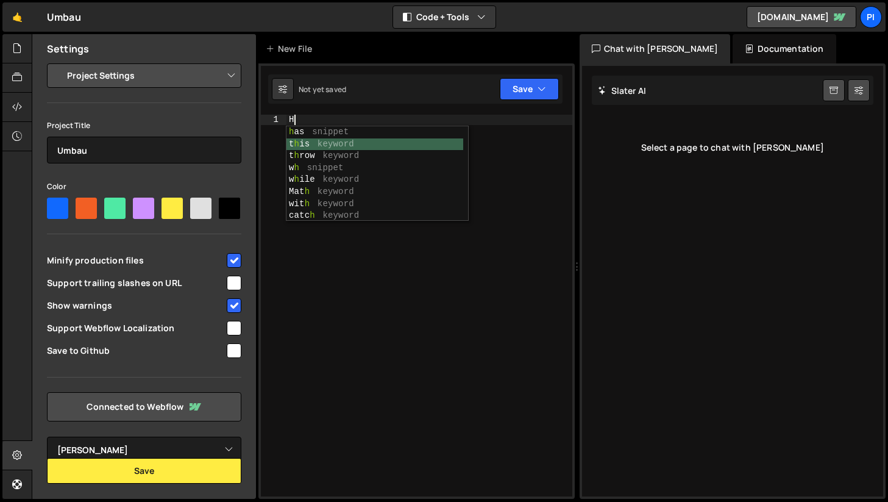
click at [362, 149] on div "h as snippet t h is keyword t h row keyword w h snippet w h ile keyword Mat h k…" at bounding box center [375, 185] width 177 height 119
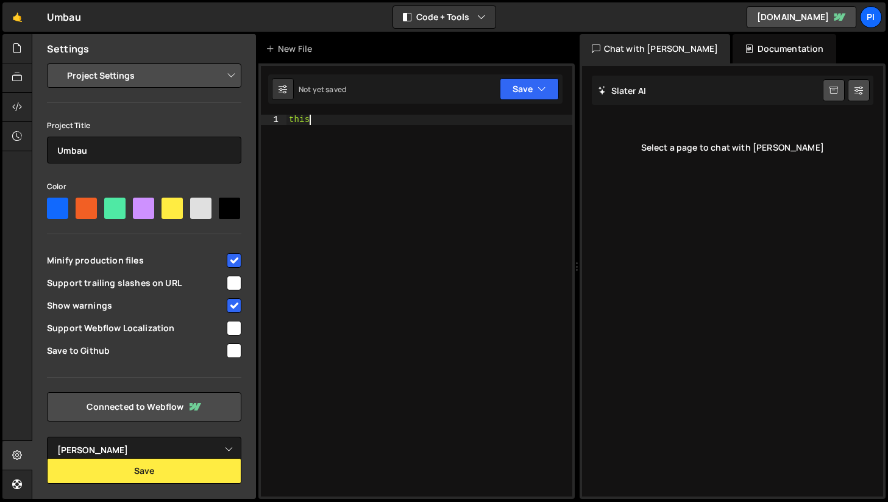
type textarea "this"
click at [663, 151] on div "Select a page to chat with [PERSON_NAME]" at bounding box center [733, 147] width 282 height 49
click at [744, 48] on div "Documentation" at bounding box center [784, 48] width 103 height 29
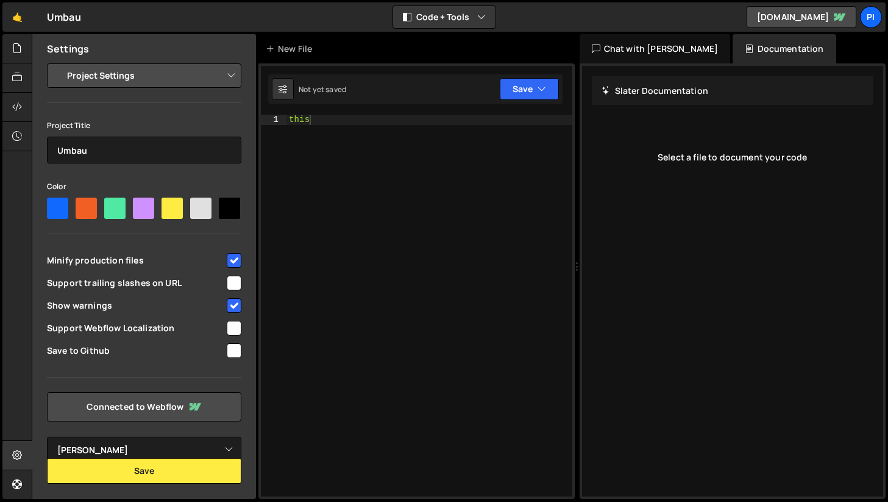
click at [653, 52] on div "Chat with [PERSON_NAME]" at bounding box center [655, 48] width 151 height 29
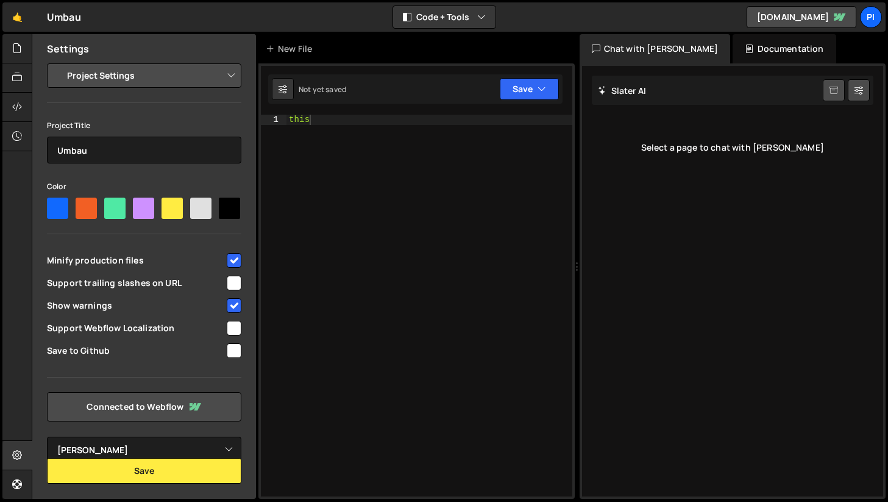
click at [832, 88] on icon at bounding box center [834, 91] width 9 height 12
click at [689, 92] on div "[PERSON_NAME] Start new chat" at bounding box center [733, 90] width 282 height 29
click at [621, 97] on div "[PERSON_NAME] Start new chat" at bounding box center [733, 90] width 282 height 29
click at [607, 94] on h2 "Slater AI" at bounding box center [622, 91] width 49 height 12
click at [18, 43] on icon at bounding box center [17, 47] width 10 height 13
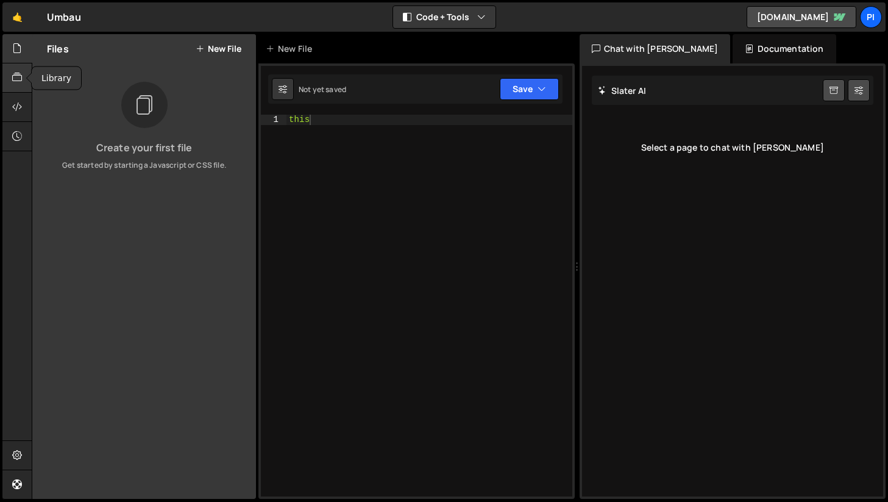
click at [21, 73] on icon at bounding box center [17, 77] width 10 height 13
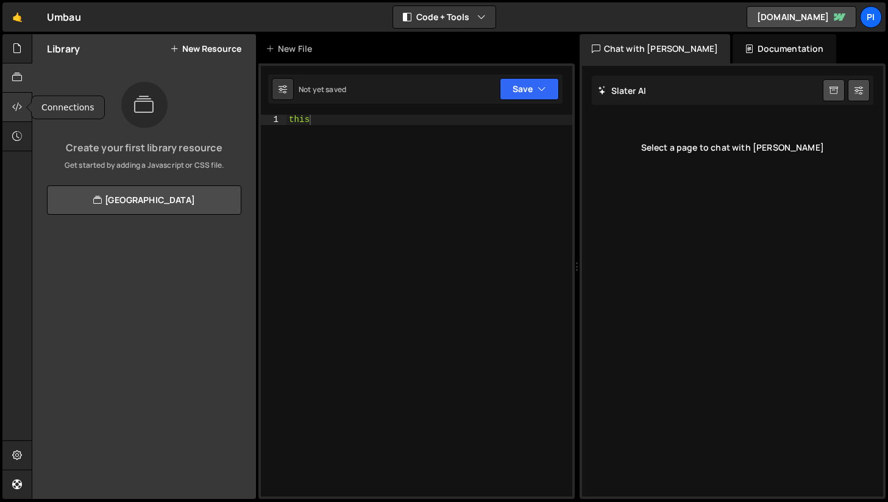
click at [13, 102] on icon at bounding box center [17, 106] width 10 height 13
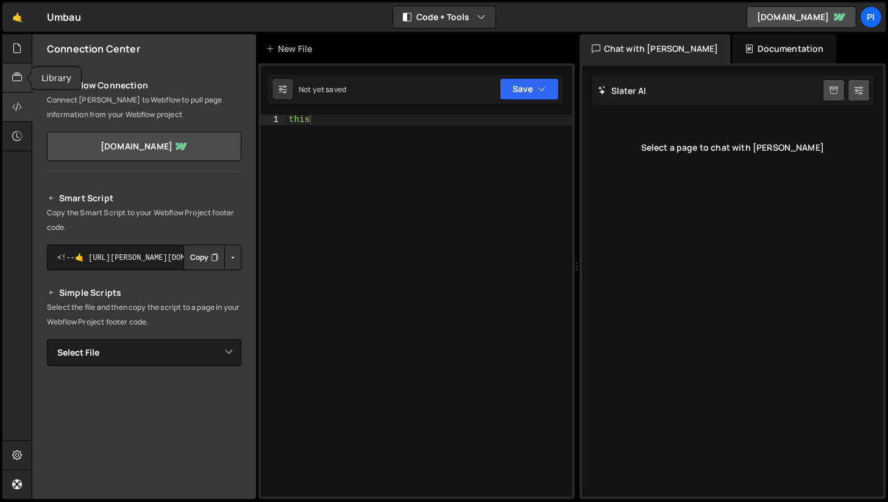
click at [13, 80] on icon at bounding box center [17, 77] width 10 height 13
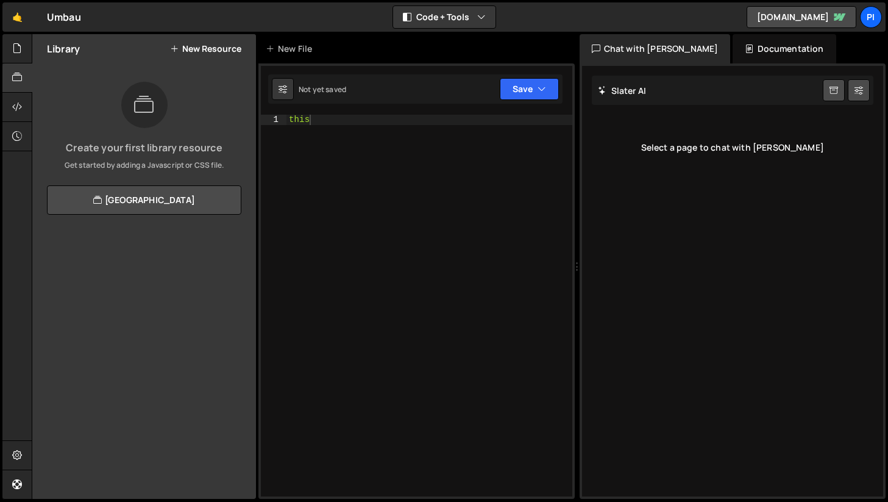
click at [176, 47] on icon at bounding box center [174, 49] width 9 height 10
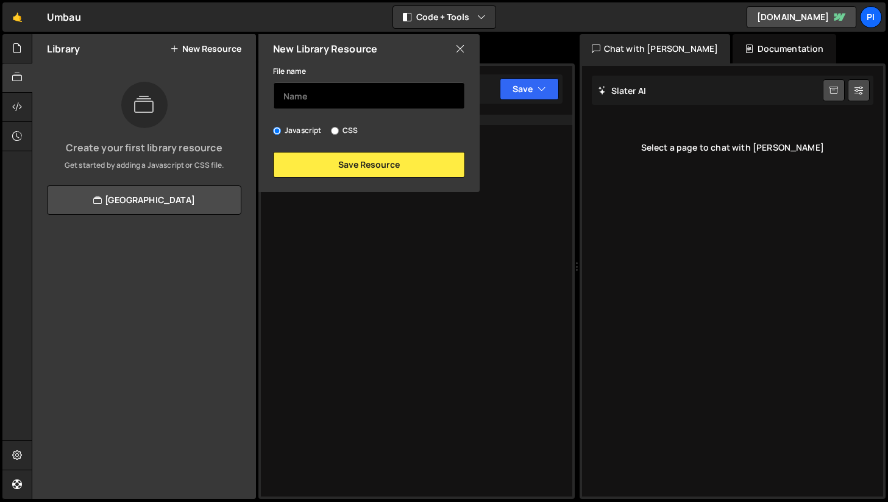
click at [291, 92] on input "text" at bounding box center [369, 95] width 192 height 27
click at [462, 48] on icon at bounding box center [460, 48] width 10 height 13
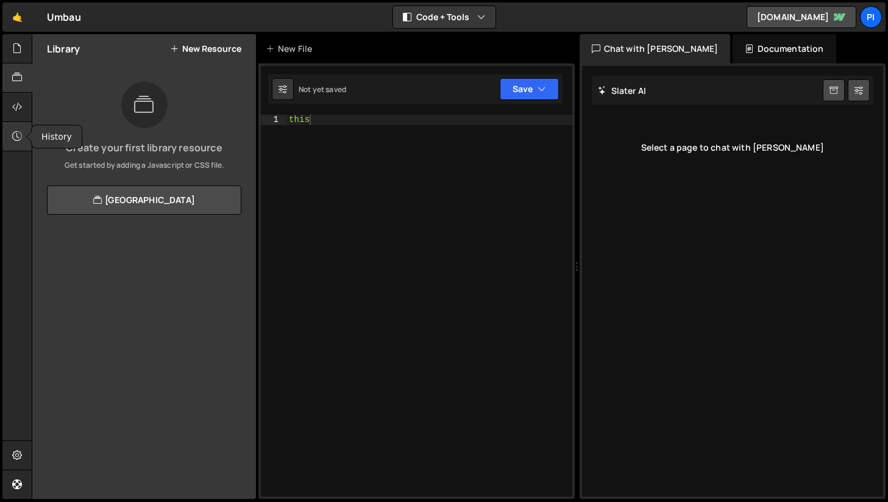
click at [20, 135] on icon at bounding box center [17, 135] width 10 height 13
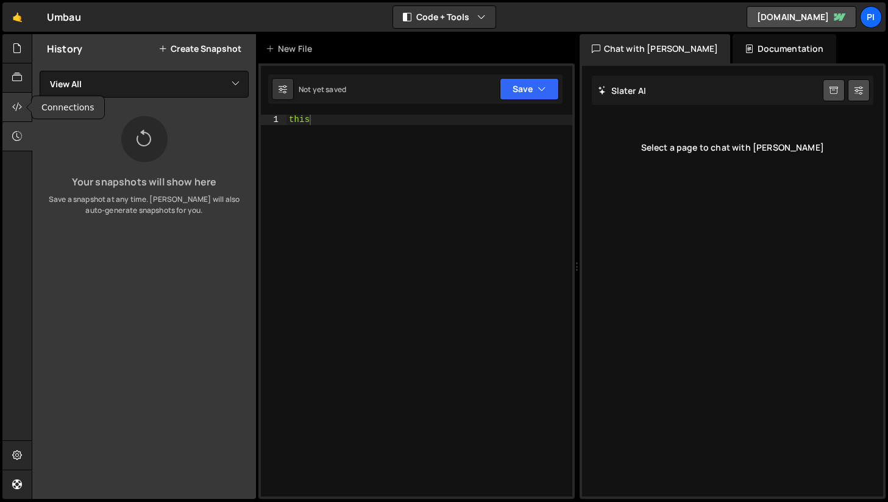
click at [15, 108] on icon at bounding box center [17, 106] width 10 height 13
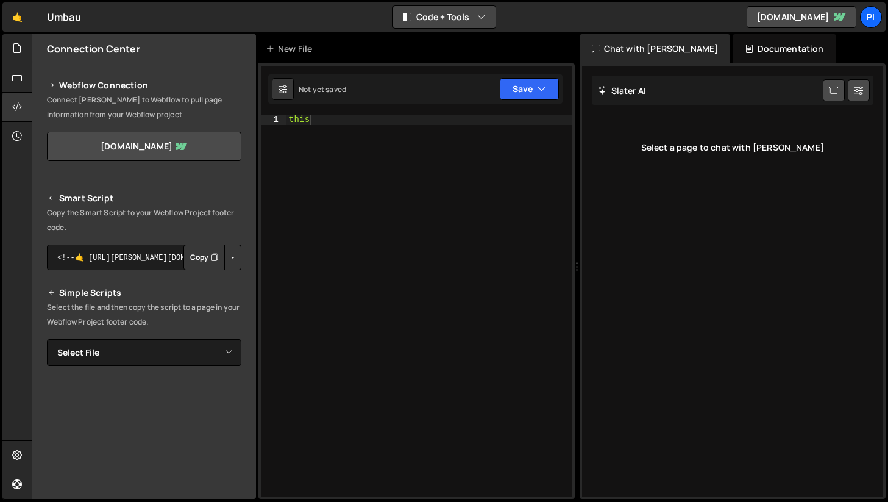
click at [477, 11] on icon "button" at bounding box center [481, 17] width 9 height 12
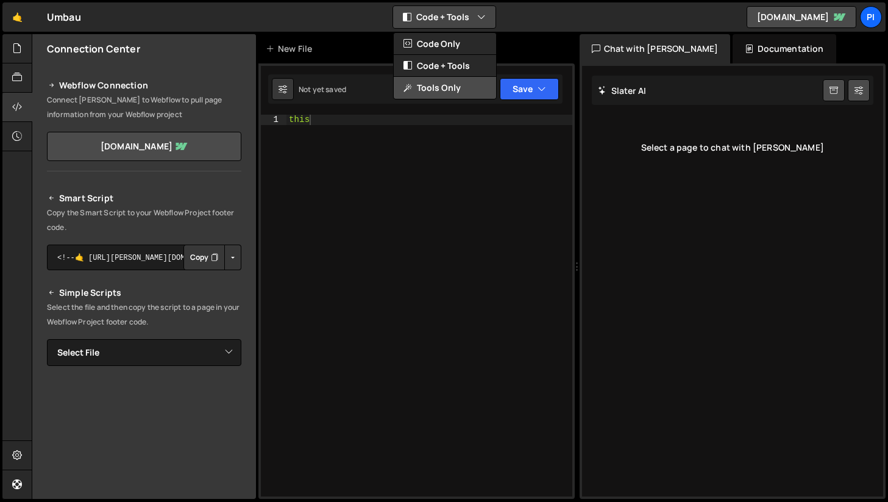
click at [442, 88] on button "Tools Only" at bounding box center [445, 88] width 102 height 22
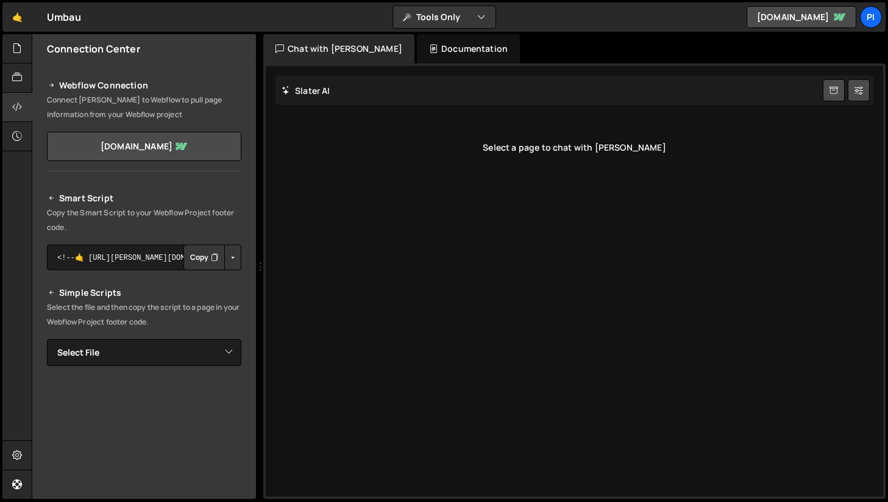
click at [432, 116] on div "Slater AI Start new chat Select a page to chat with Slater" at bounding box center [575, 281] width 618 height 430
click at [527, 143] on div "Select a page to chat with [PERSON_NAME]" at bounding box center [575, 147] width 598 height 49
click at [758, 27] on link "[DOMAIN_NAME]" at bounding box center [802, 17] width 110 height 22
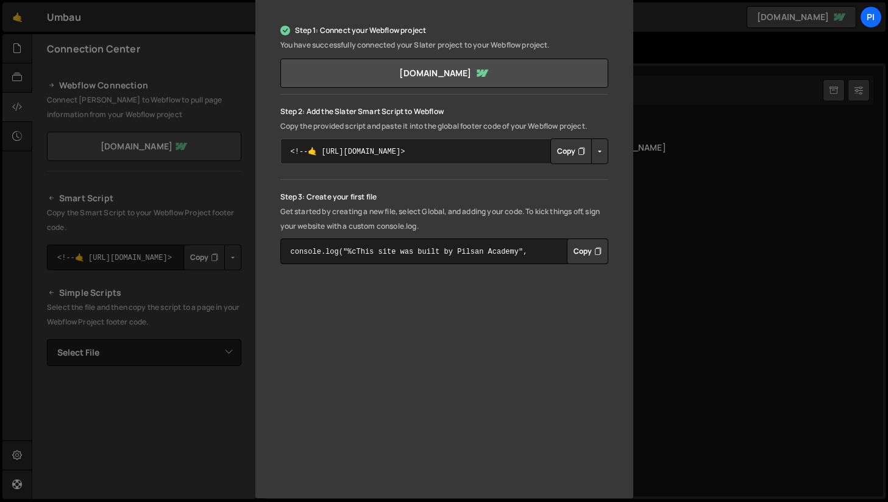
scroll to position [193, 0]
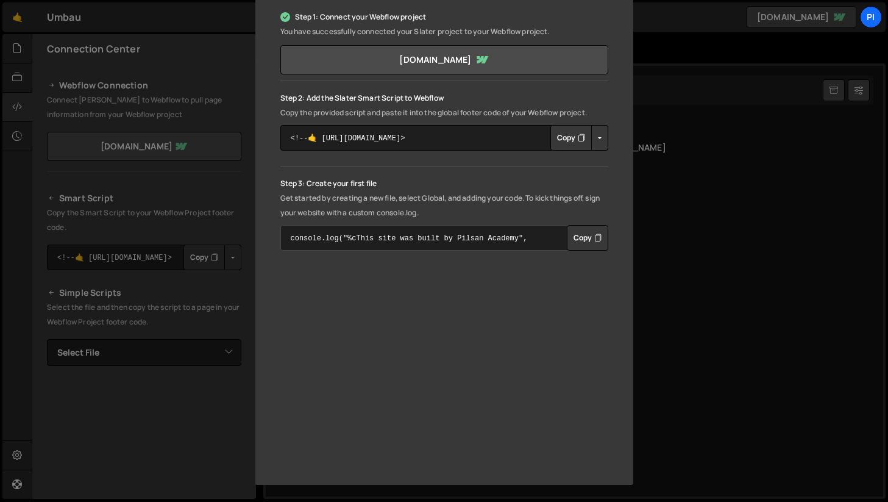
click at [366, 237] on textarea "console.log("%cThis site was built by Pilsan Academy", "background:blue;color:#…" at bounding box center [444, 238] width 328 height 26
click at [577, 237] on button "Copy" at bounding box center [587, 238] width 41 height 26
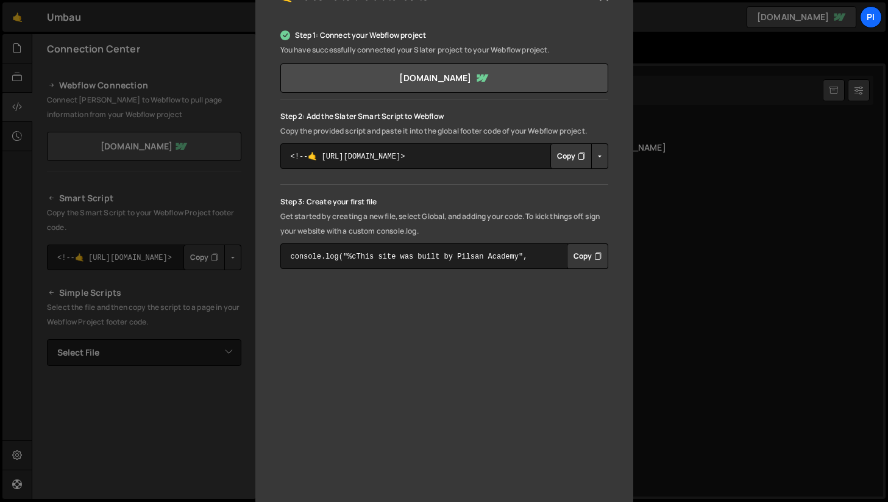
scroll to position [171, 0]
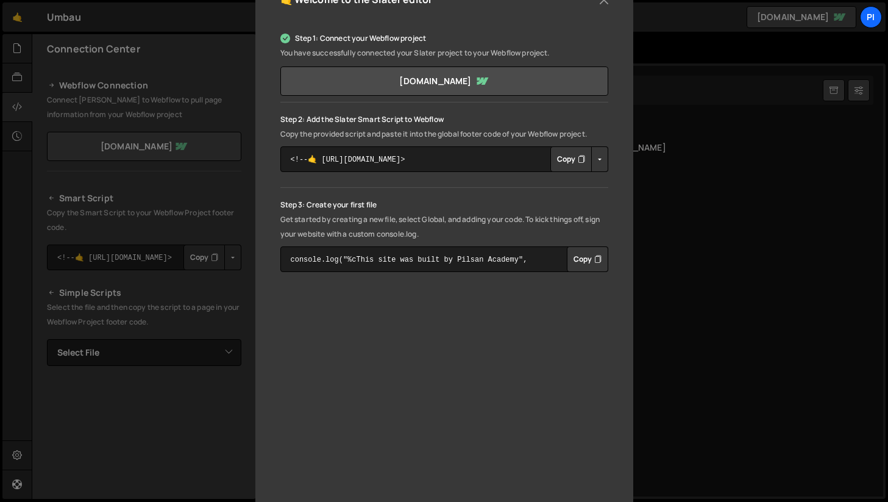
click at [660, 244] on div "🤙 Welcome to the Slater editor Step 1: Connect your Webflow project You have su…" at bounding box center [444, 251] width 888 height 502
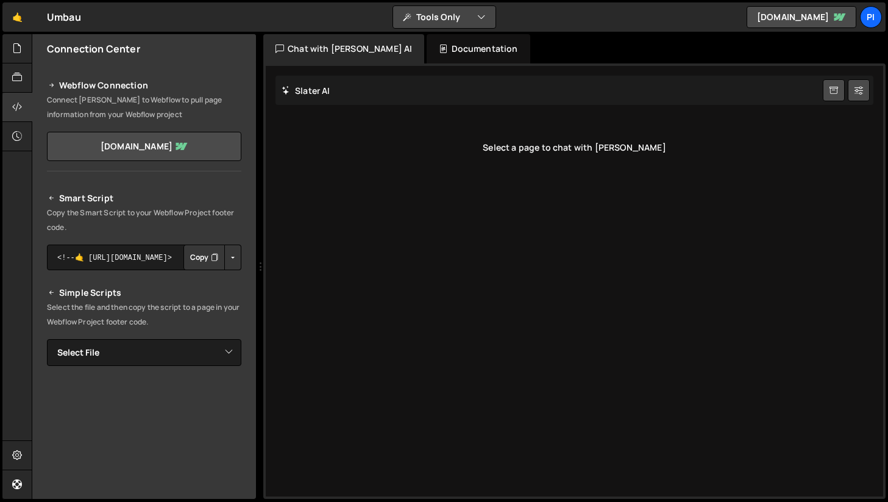
click at [416, 24] on button "Tools Only" at bounding box center [444, 17] width 102 height 22
click at [422, 65] on button "Code + Tools" at bounding box center [445, 66] width 102 height 22
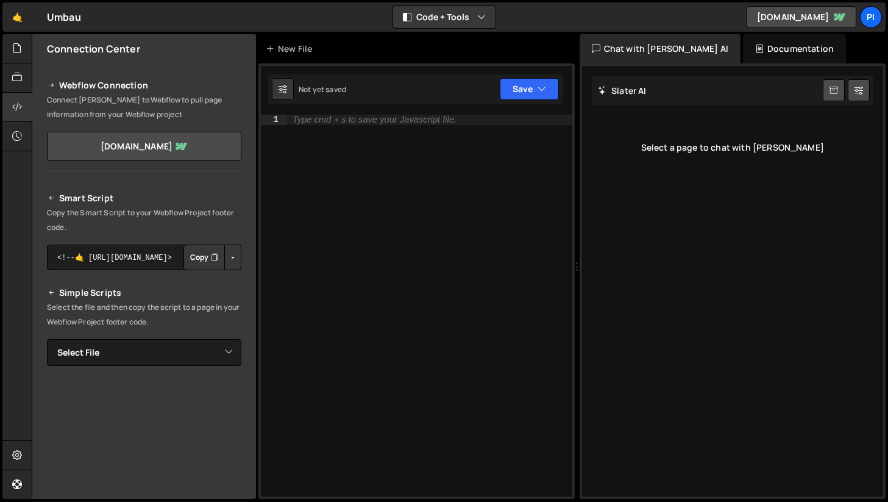
click at [373, 125] on div "Type cmd + s to save your Javascript file." at bounding box center [430, 316] width 286 height 402
click at [276, 47] on div "New File" at bounding box center [291, 49] width 51 height 12
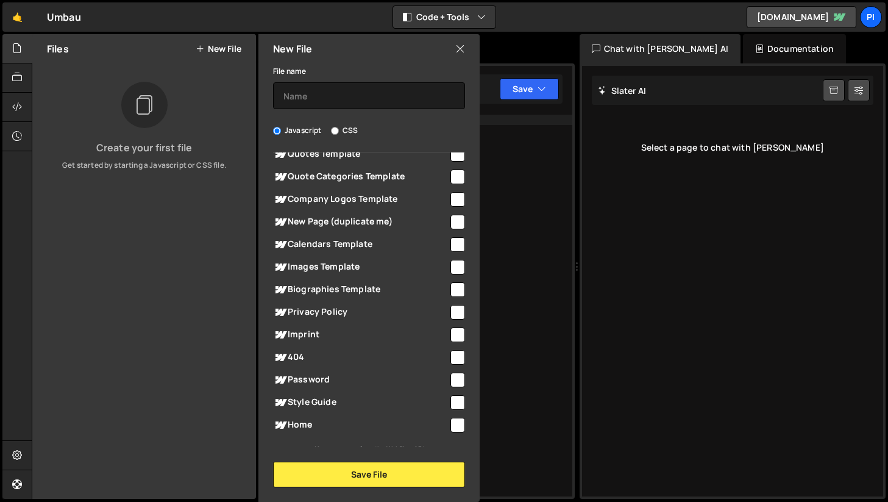
scroll to position [705, 0]
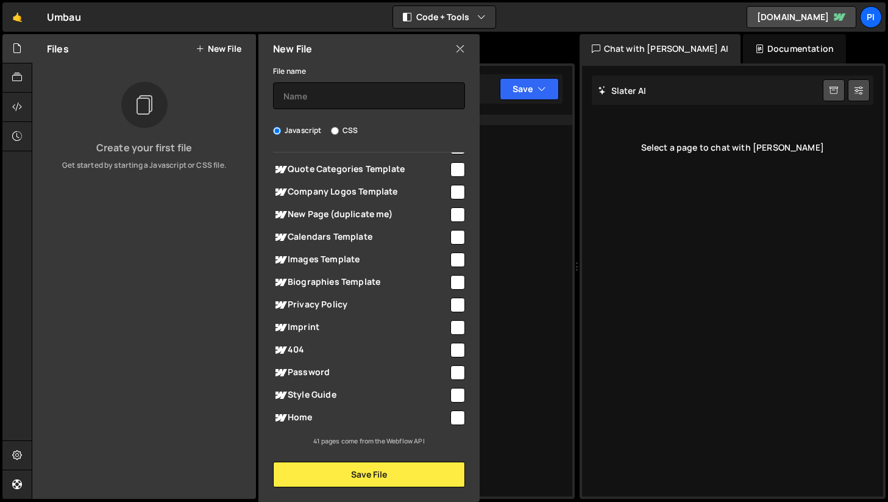
click at [307, 419] on span "Home" at bounding box center [361, 417] width 176 height 15
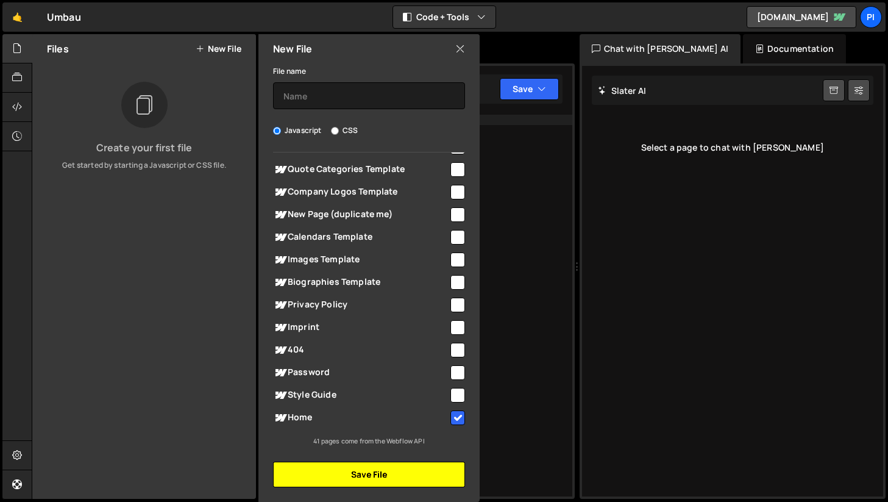
click at [327, 484] on button "Save File" at bounding box center [369, 474] width 192 height 26
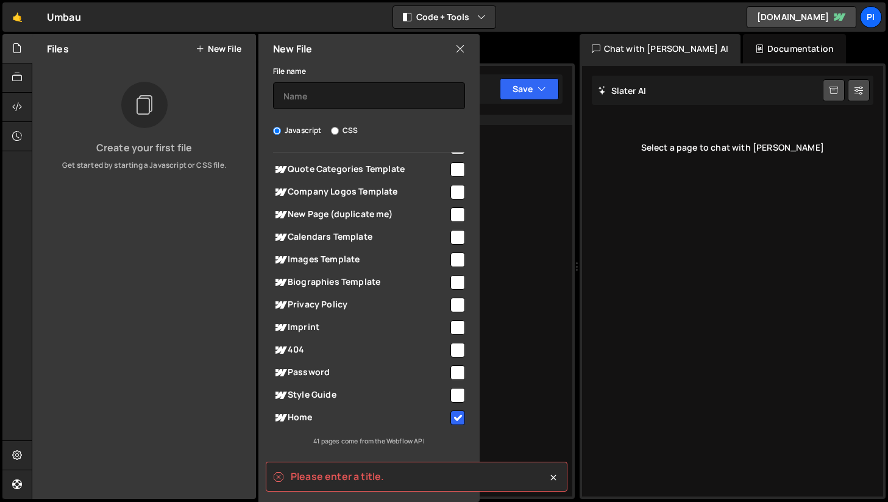
click at [451, 413] on input "checkbox" at bounding box center [458, 417] width 15 height 15
checkbox input "false"
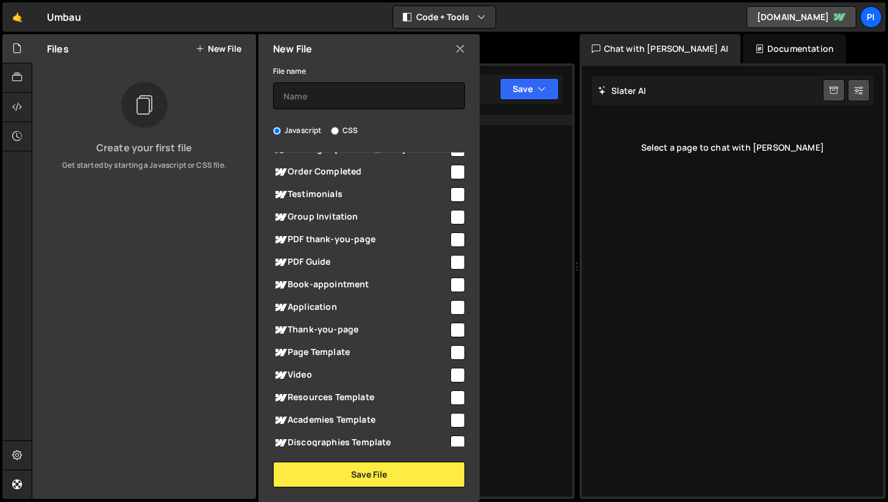
scroll to position [0, 0]
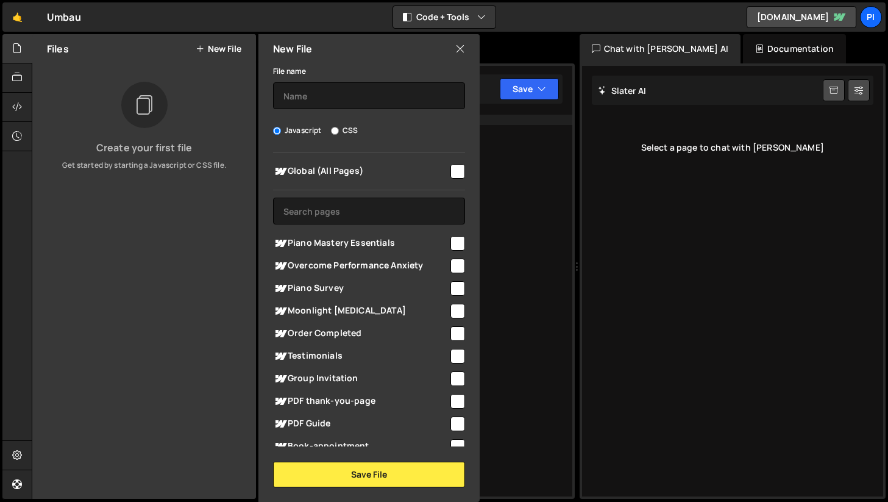
click at [451, 175] on input "checkbox" at bounding box center [458, 171] width 15 height 15
checkbox input "true"
click at [324, 92] on input "text" at bounding box center [369, 95] width 192 height 27
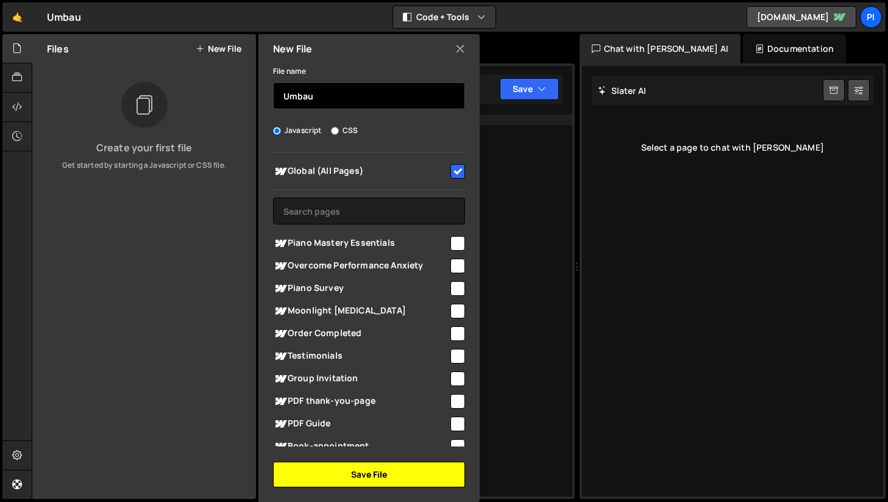
type input "Umbau"
click at [349, 478] on button "Save File" at bounding box center [369, 474] width 192 height 26
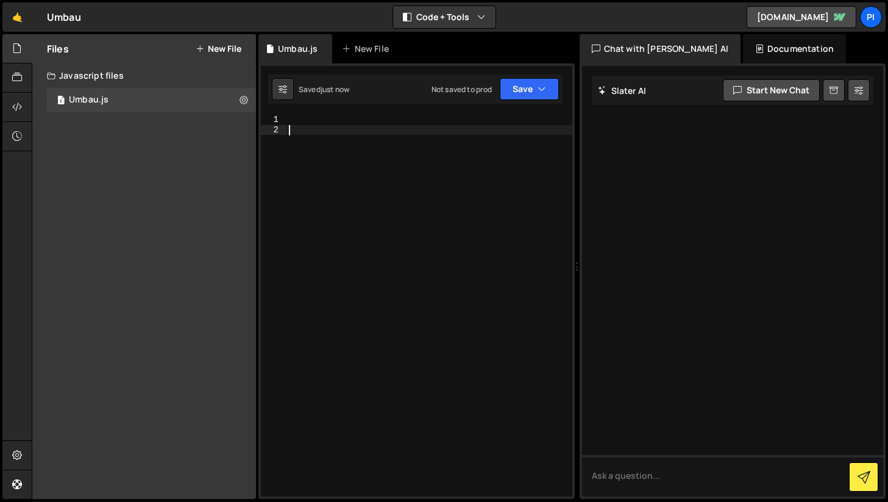
click at [372, 244] on div at bounding box center [430, 316] width 286 height 402
click at [632, 175] on div at bounding box center [733, 281] width 302 height 430
click at [630, 480] on textarea at bounding box center [733, 475] width 302 height 41
type textarea "Hey, kannst du mir"
click at [337, 46] on div "New File" at bounding box center [371, 48] width 73 height 29
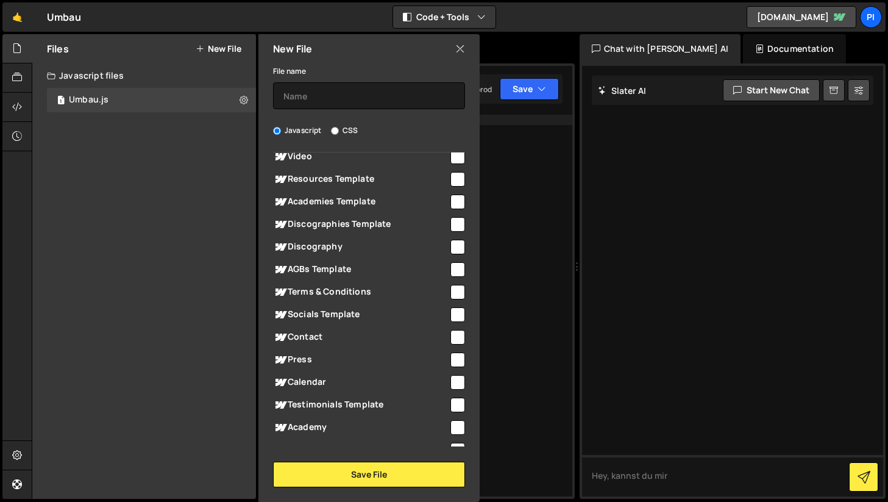
scroll to position [332, 0]
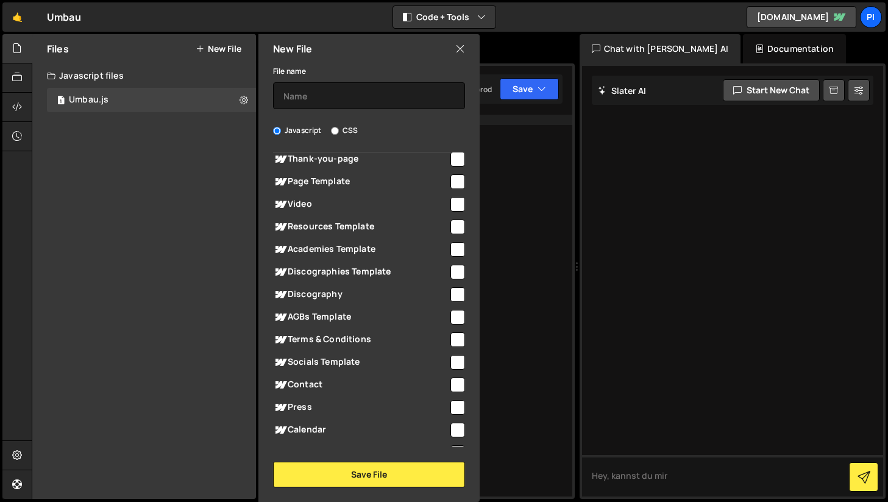
click at [453, 293] on input "checkbox" at bounding box center [458, 294] width 15 height 15
checkbox input "true"
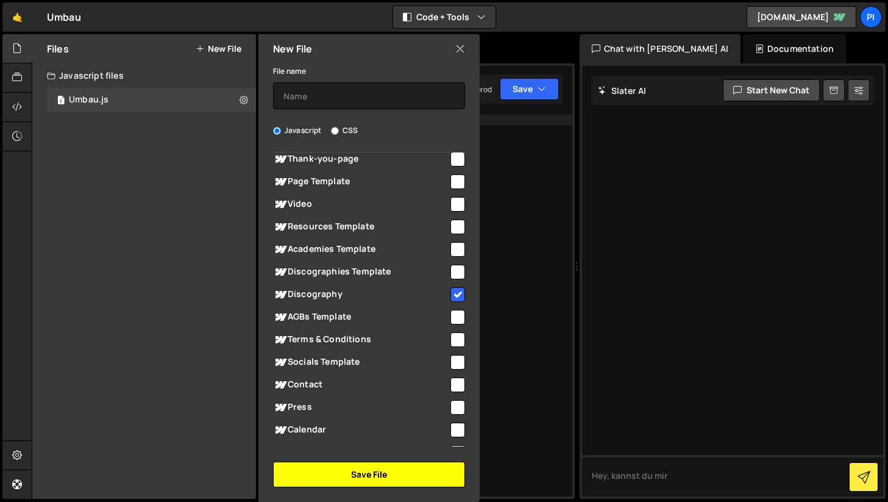
click at [352, 470] on button "Save File" at bounding box center [369, 474] width 192 height 26
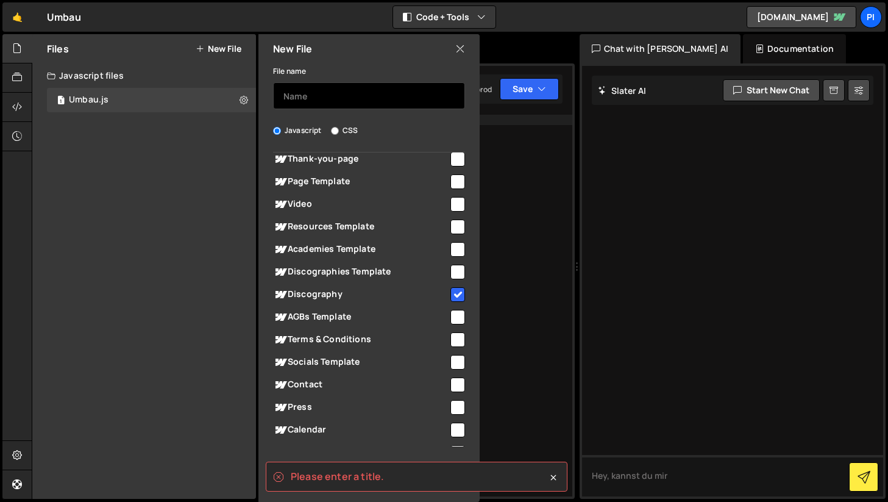
click at [324, 98] on input "text" at bounding box center [369, 95] width 192 height 27
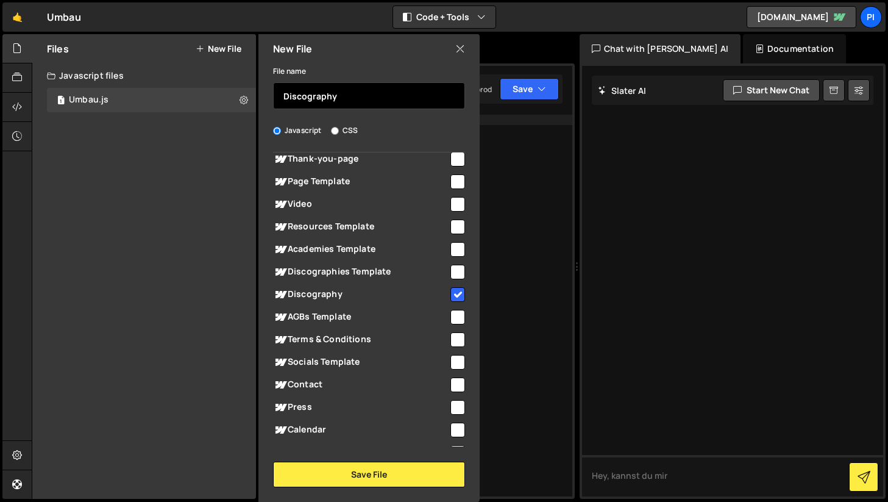
type input "Discography"
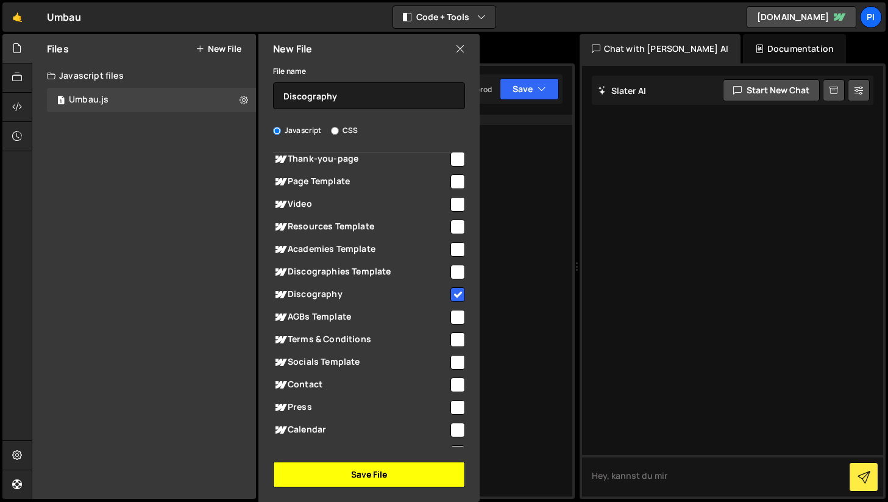
click at [332, 470] on button "Save File" at bounding box center [369, 474] width 192 height 26
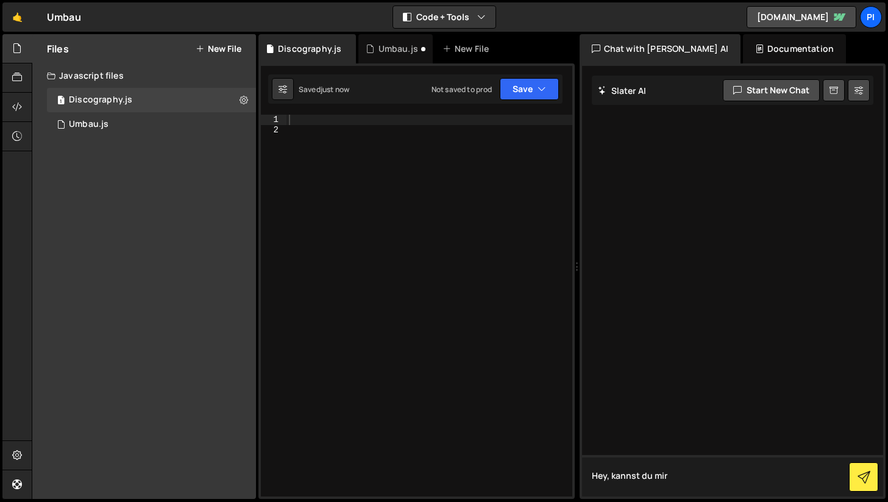
click at [697, 491] on textarea "Hey, kannst du mir" at bounding box center [733, 475] width 302 height 41
click at [747, 15] on link "[DOMAIN_NAME]" at bounding box center [802, 17] width 110 height 22
click at [654, 484] on textarea "Hey, kannst du mir auf dieser Seite noch eine Sektion hinzufügen" at bounding box center [733, 475] width 302 height 41
type textarea "Hey, kannst du mir auf dieser Seite noch eine Sektion hinzufügen wo mein neuest…"
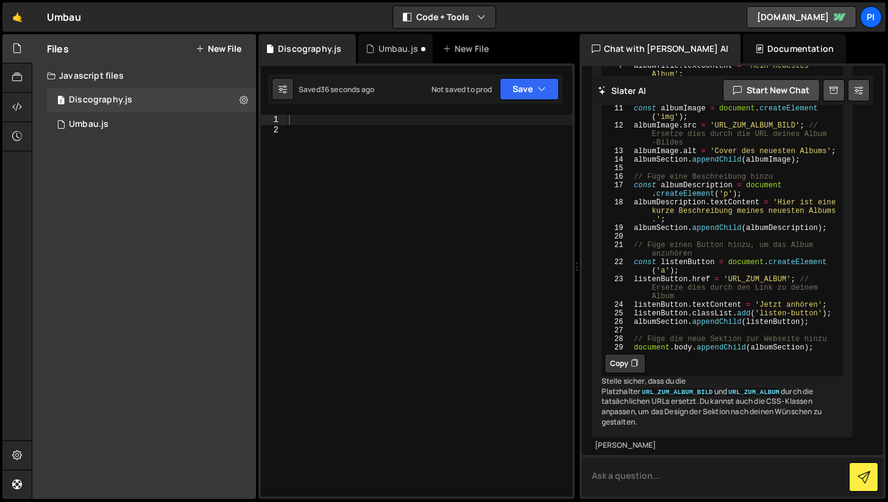
scroll to position [272, 0]
click at [616, 354] on button "Copy" at bounding box center [625, 364] width 41 height 20
click at [332, 131] on div at bounding box center [430, 316] width 286 height 402
click at [322, 126] on div at bounding box center [430, 316] width 286 height 402
click at [313, 119] on div at bounding box center [430, 316] width 286 height 402
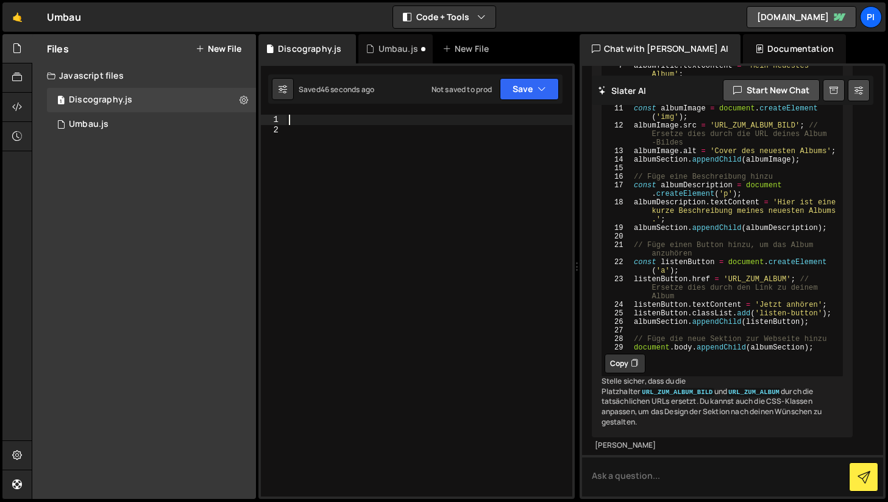
paste textarea "document.body.appendChild(albumSection);"
type textarea "document.body.appendChild(albumSection);"
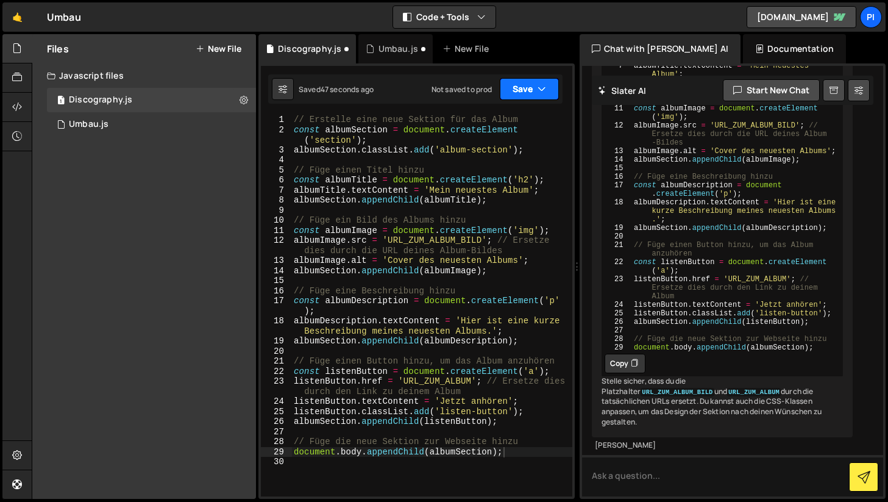
click at [527, 84] on button "Save" at bounding box center [529, 89] width 59 height 22
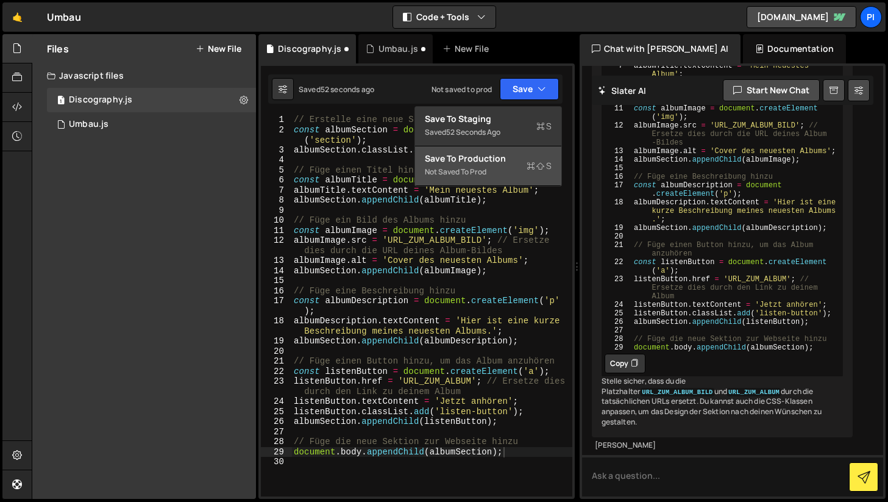
click at [448, 157] on div "Save to Production S" at bounding box center [488, 158] width 127 height 12
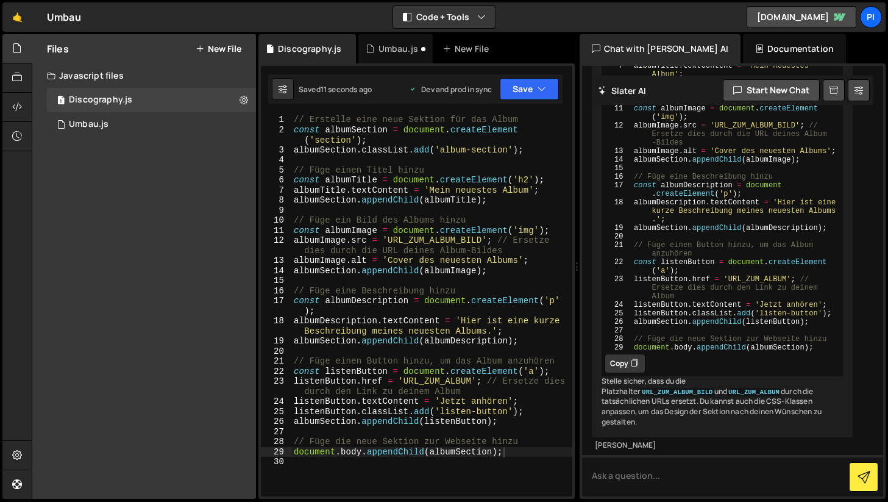
click at [324, 475] on div "// Erstelle eine neue Sektion für das Album const albumSection = document . cre…" at bounding box center [431, 316] width 281 height 402
type textarea "document.body.appendChild(albumSection);"
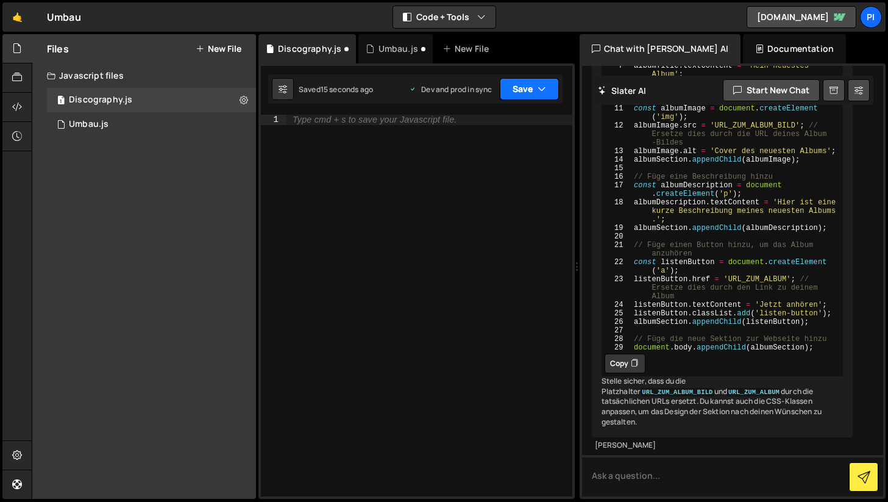
click at [522, 94] on button "Save" at bounding box center [529, 89] width 59 height 22
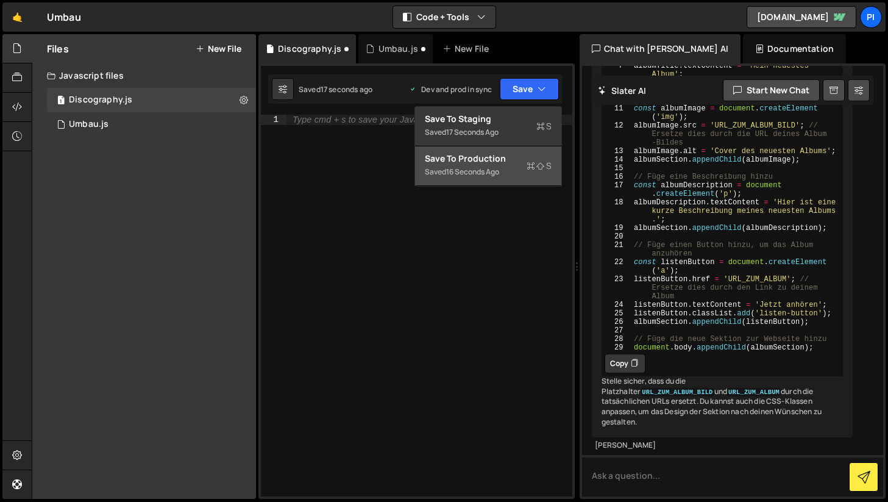
click at [449, 168] on div "16 seconds ago" at bounding box center [472, 171] width 53 height 10
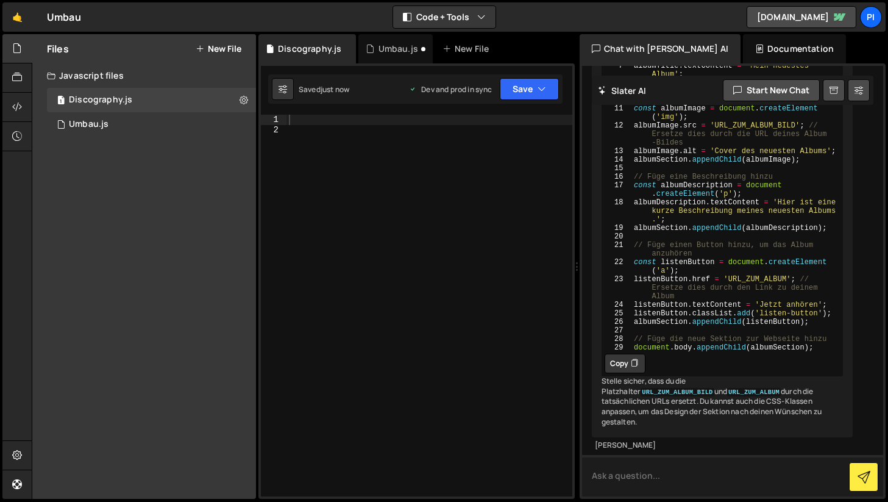
click at [625, 476] on textarea at bounding box center [733, 475] width 302 height 41
click at [655, 472] on textarea "okay kannst du eine" at bounding box center [733, 475] width 302 height 41
click at [822, 477] on textarea "okay kannst du den Text neben Discography anpassen? eine" at bounding box center [733, 475] width 302 height 41
type textarea "okay kannst du den Text neben Discography anpassen?"
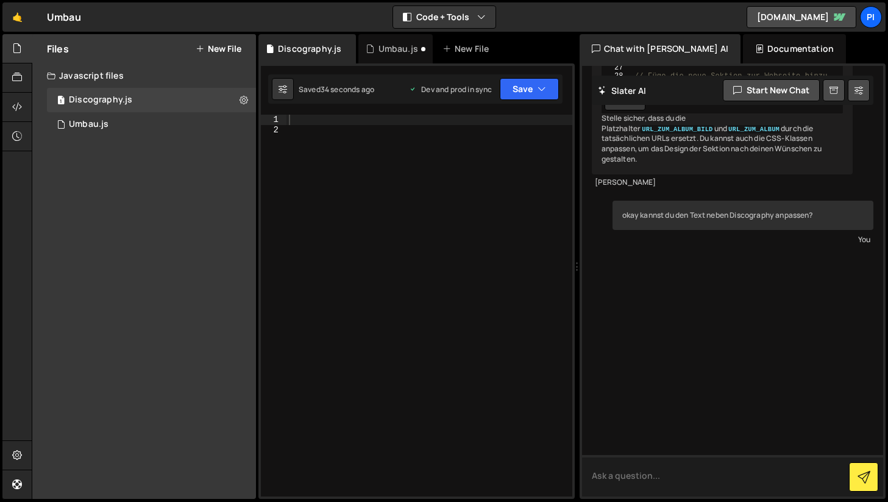
scroll to position [535, 0]
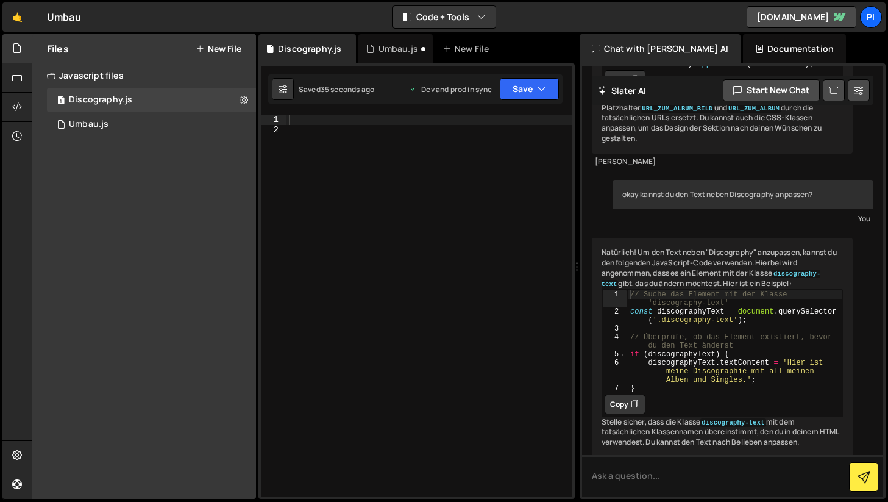
click at [633, 410] on icon at bounding box center [634, 404] width 7 height 12
click at [319, 124] on div at bounding box center [430, 316] width 286 height 402
paste textarea "}"
type textarea "}"
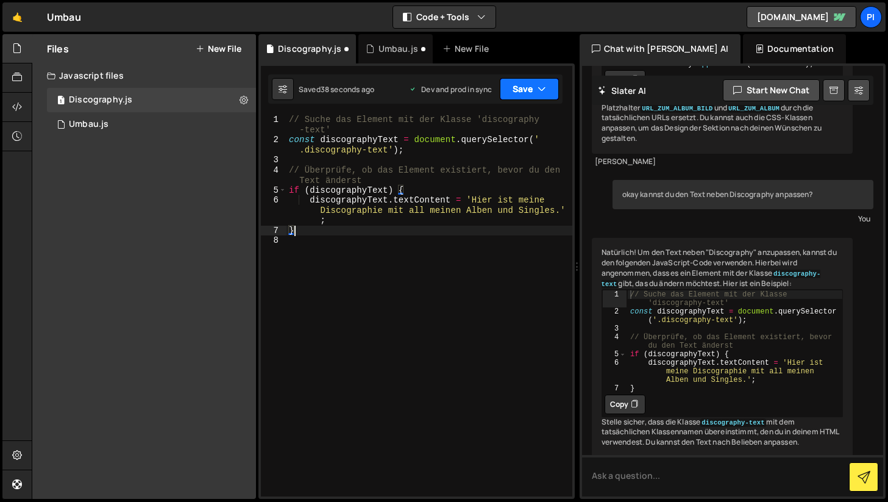
click at [538, 91] on icon "button" at bounding box center [542, 89] width 9 height 12
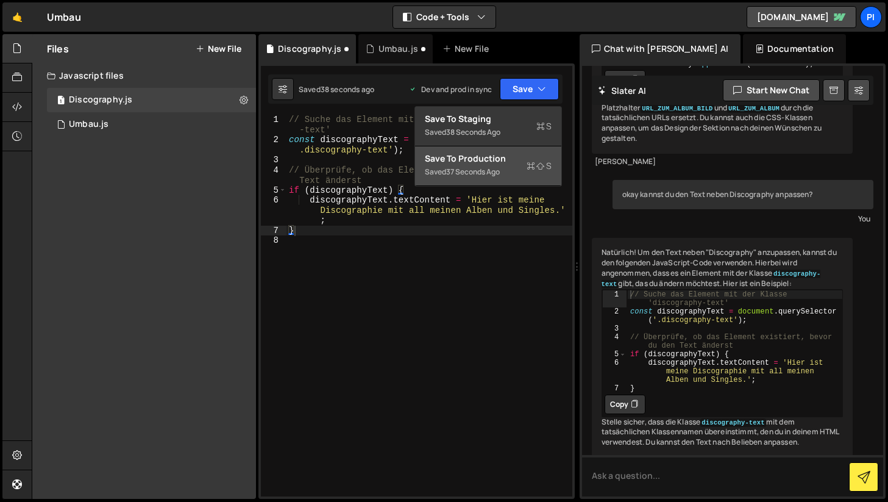
click at [480, 179] on button "Save to Production S Saved 37 seconds ago" at bounding box center [488, 166] width 146 height 40
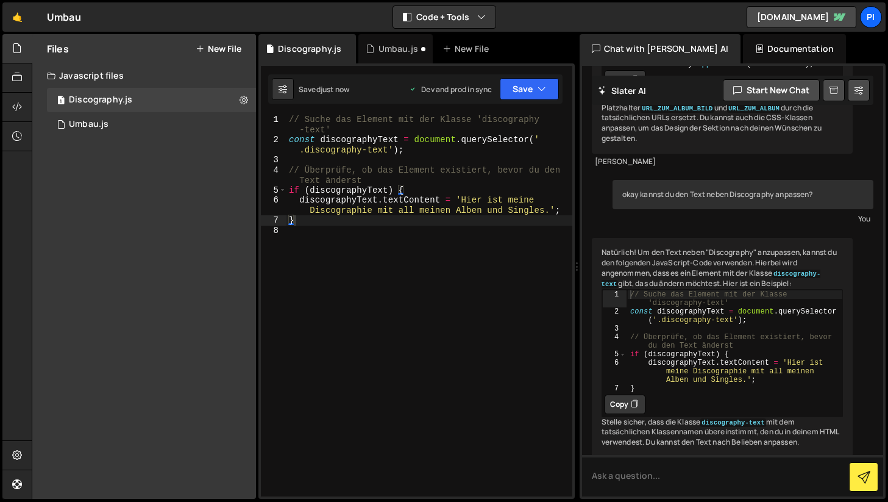
click at [400, 282] on div "// Suche das Element mit der Klasse 'discography -text' const discographyText =…" at bounding box center [430, 321] width 286 height 412
type textarea "}"
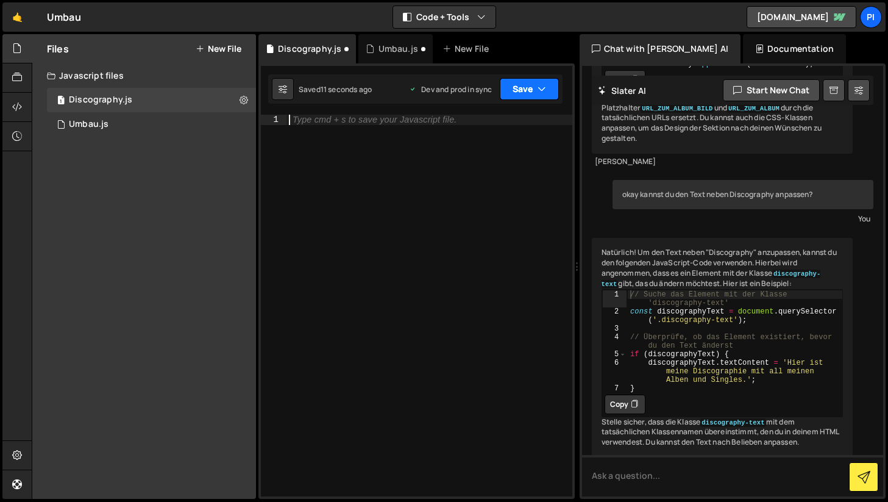
click at [523, 95] on button "Save" at bounding box center [529, 89] width 59 height 22
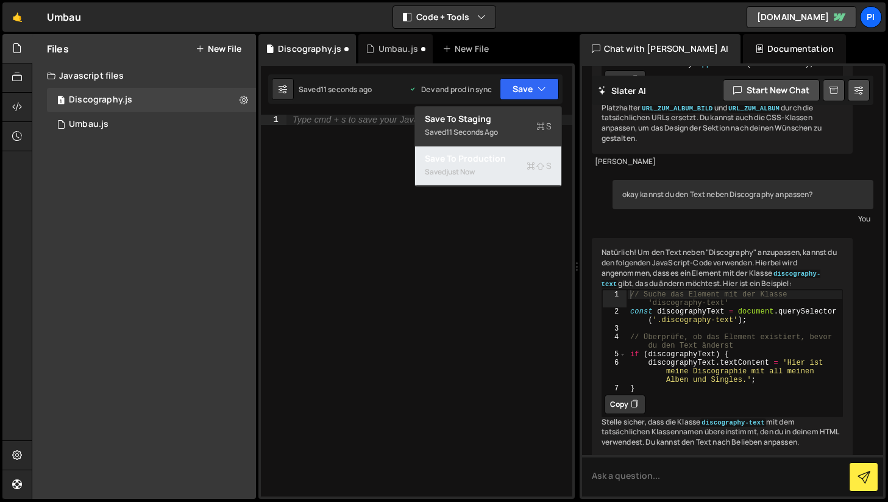
click at [492, 171] on div "Saved just now" at bounding box center [488, 172] width 127 height 15
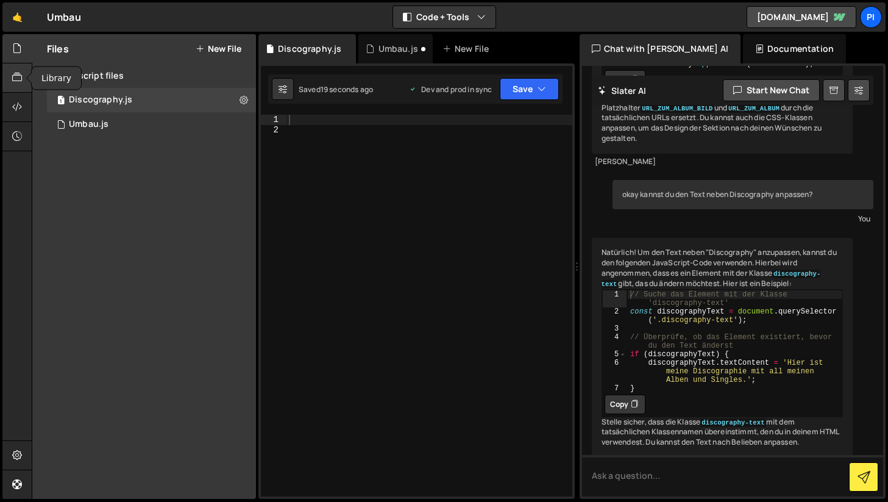
click at [21, 73] on icon at bounding box center [17, 77] width 10 height 13
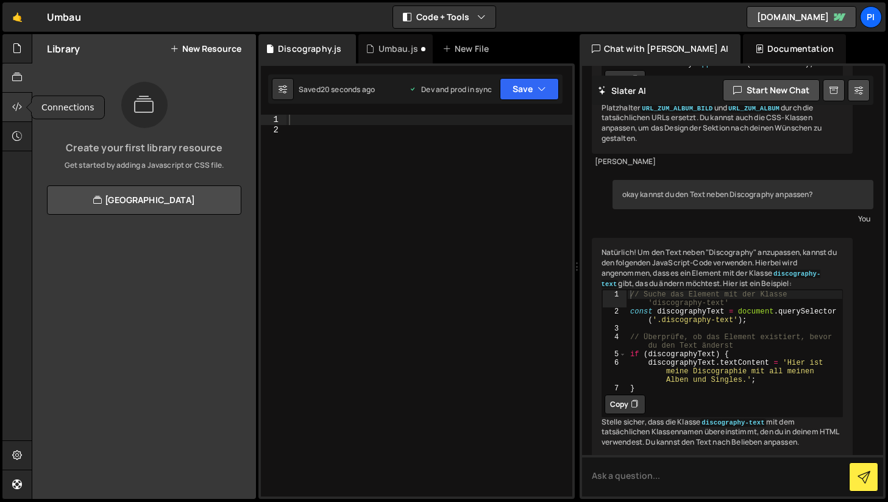
click at [16, 100] on icon at bounding box center [17, 106] width 10 height 13
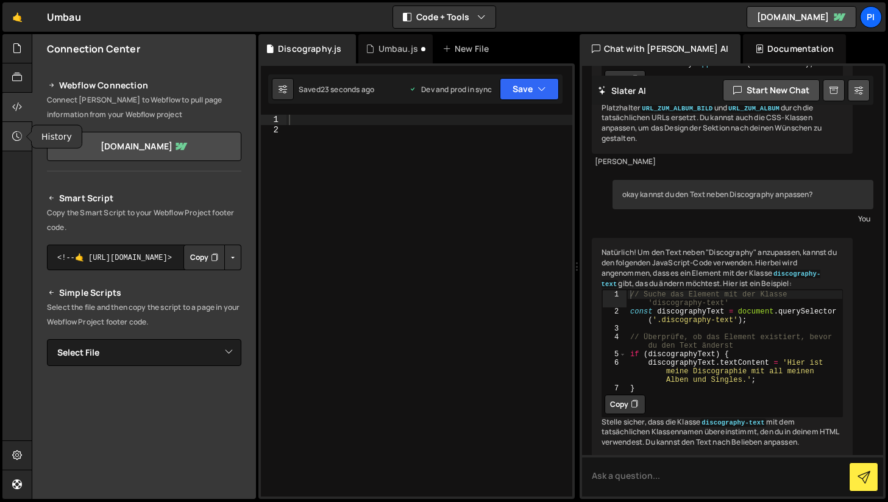
click at [12, 129] on div at bounding box center [17, 136] width 30 height 29
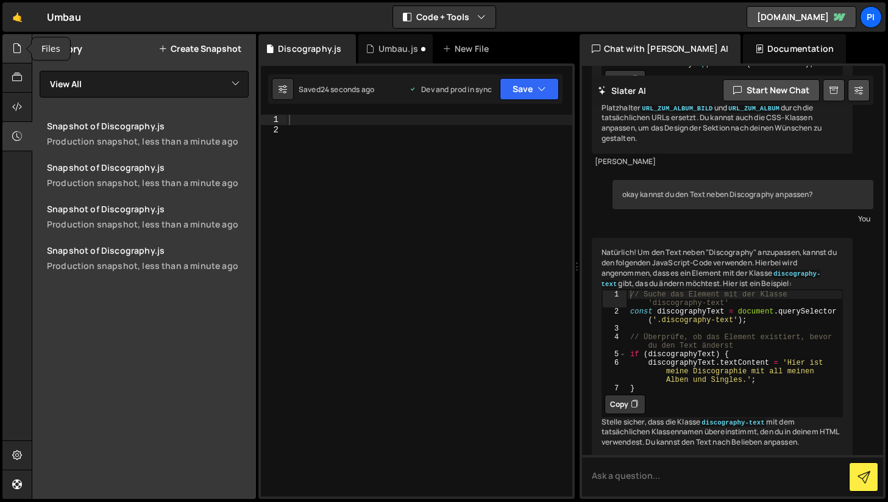
click at [16, 57] on div at bounding box center [17, 48] width 30 height 29
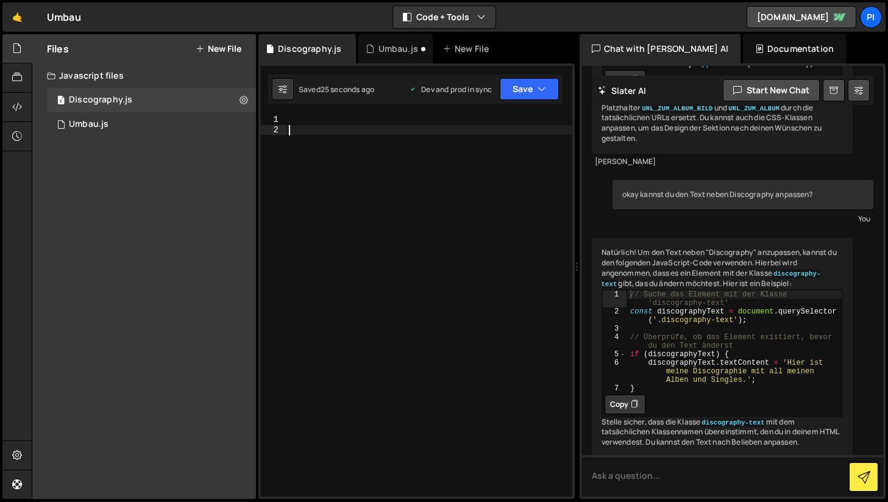
click at [343, 220] on div at bounding box center [430, 316] width 286 height 402
click at [296, 134] on div at bounding box center [430, 316] width 286 height 402
click at [296, 125] on div at bounding box center [430, 316] width 286 height 402
